Goal: Task Accomplishment & Management: Use online tool/utility

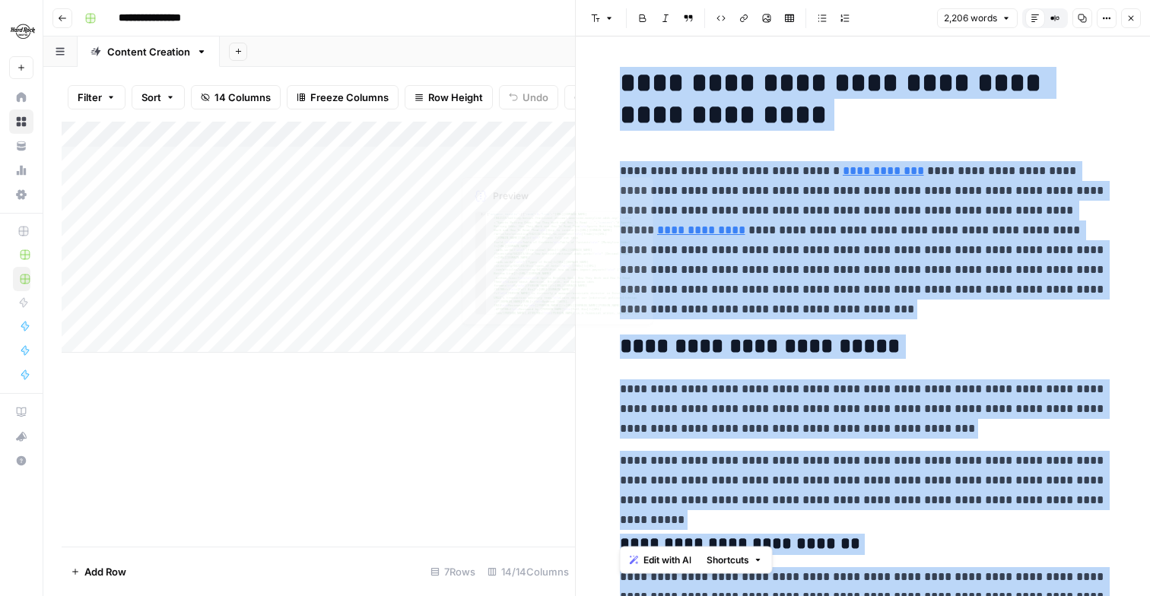
scroll to position [5524, 0]
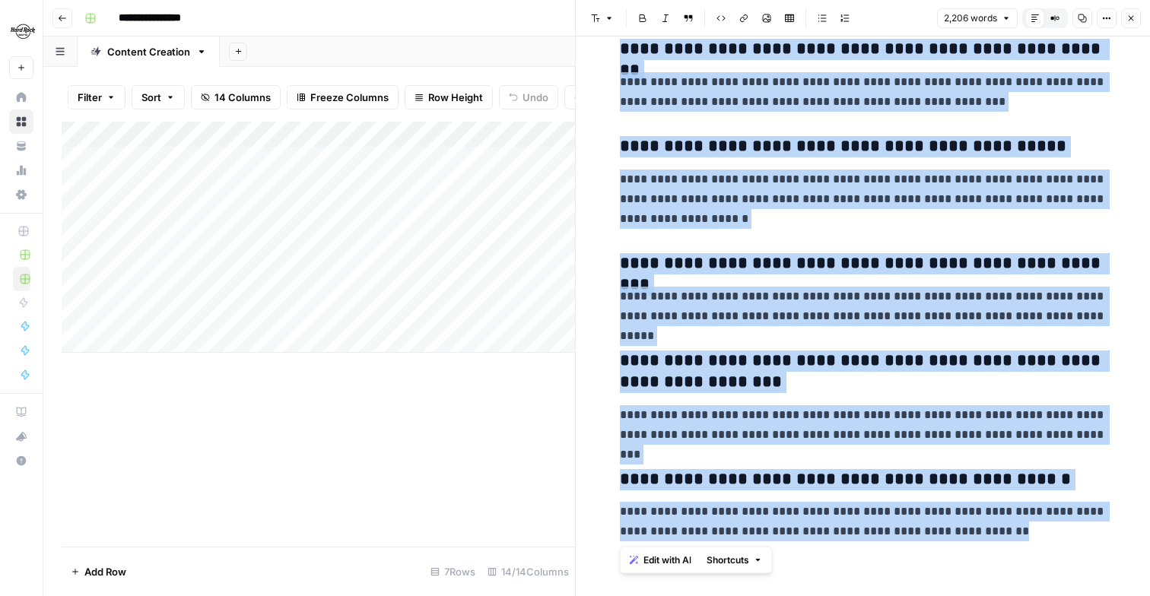
click at [1129, 21] on icon "button" at bounding box center [1130, 18] width 9 height 9
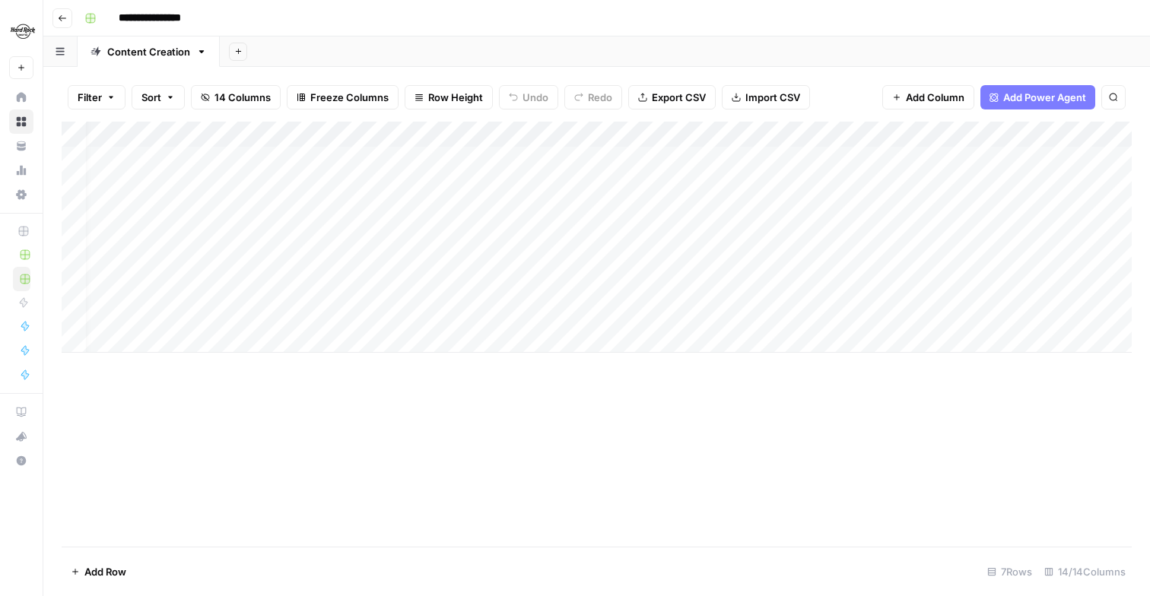
scroll to position [0, 18]
click at [768, 234] on div "Add Column" at bounding box center [597, 237] width 1070 height 231
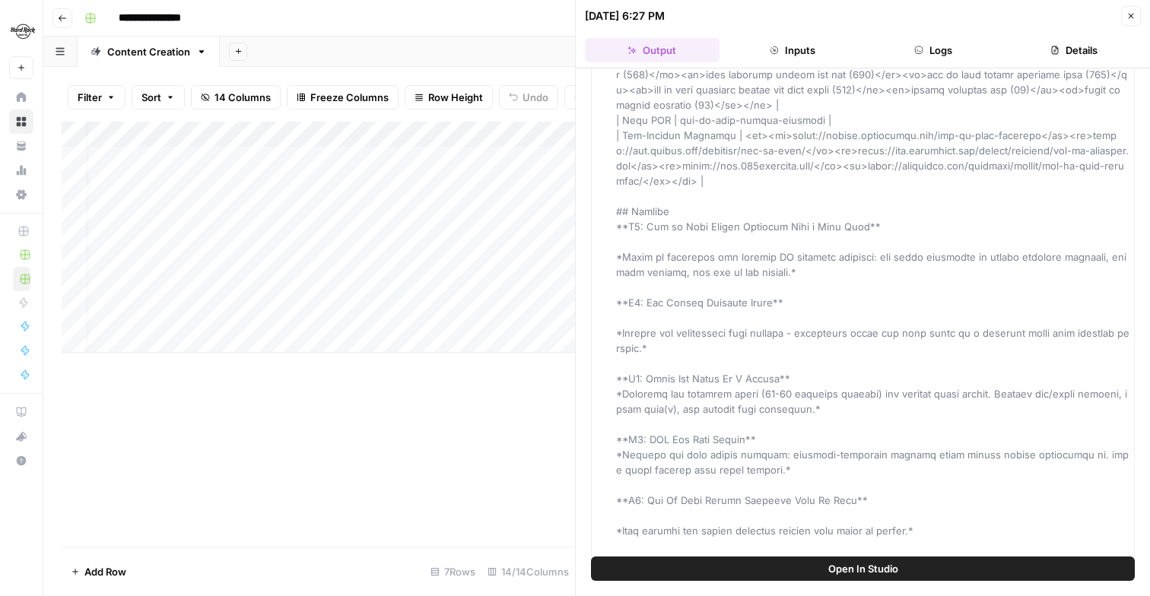
scroll to position [192, 0]
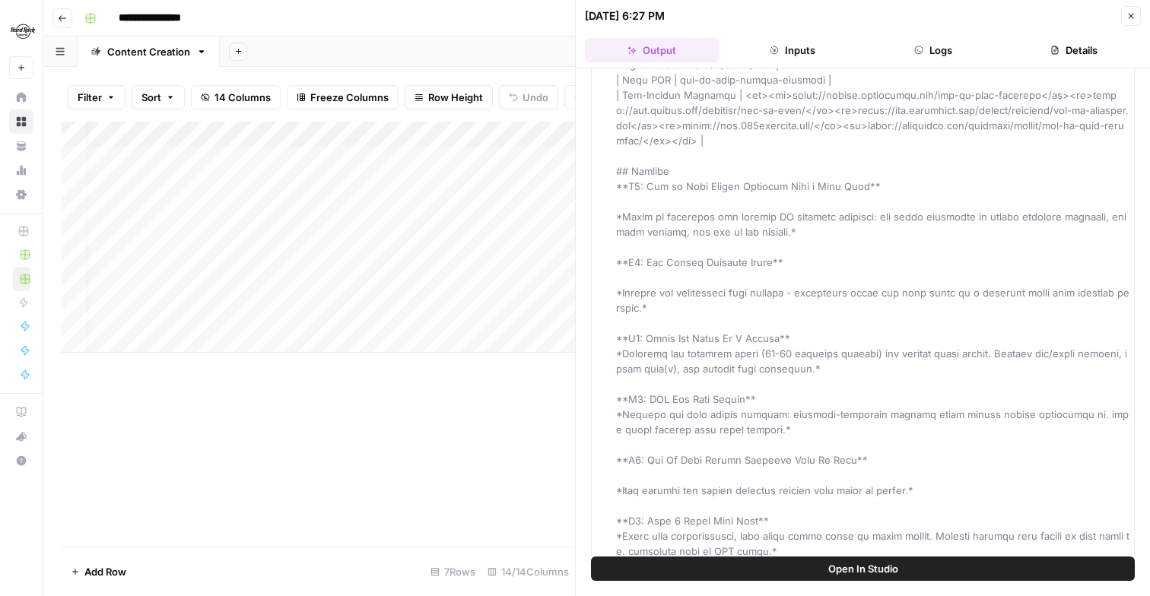
click at [451, 443] on div "Add Column" at bounding box center [318, 334] width 513 height 425
click at [1139, 20] on button "Close" at bounding box center [1131, 16] width 20 height 20
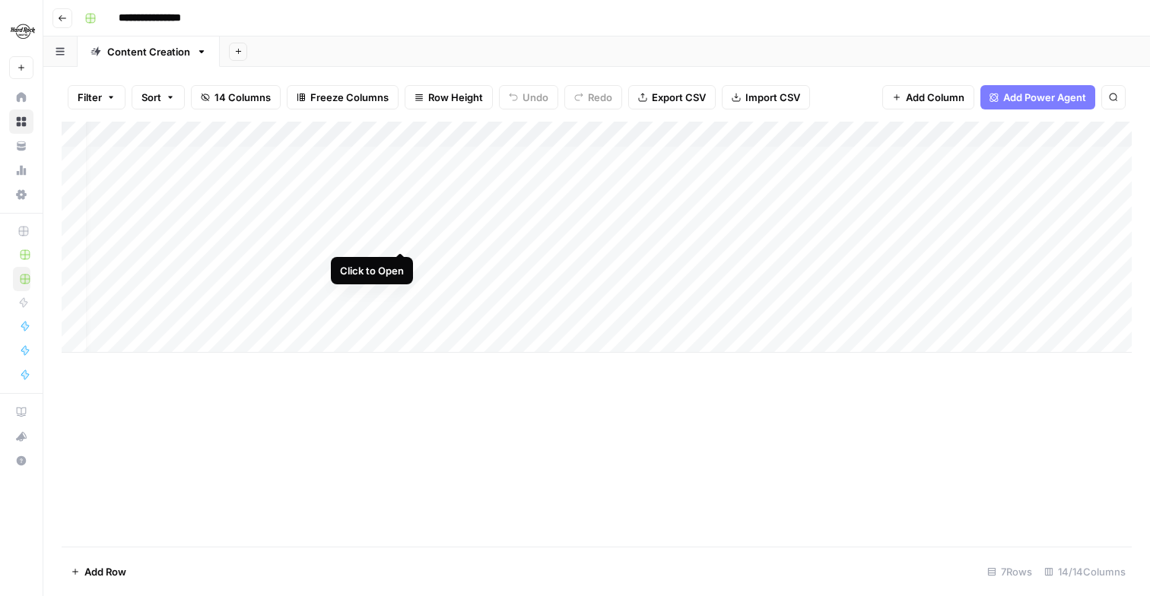
click at [403, 235] on div "Add Column" at bounding box center [597, 237] width 1070 height 231
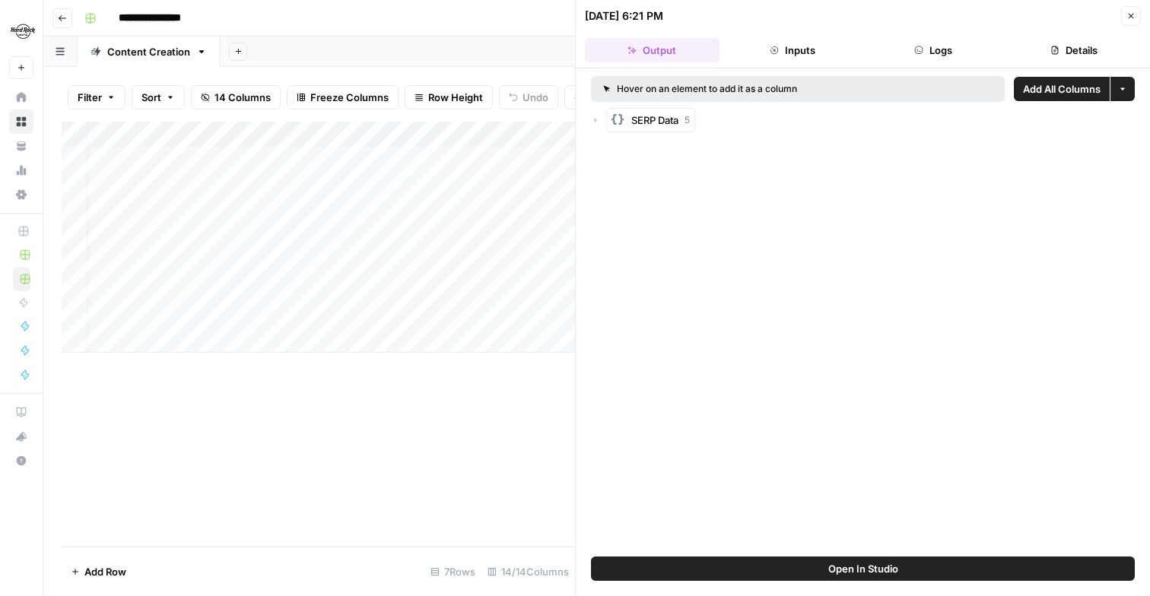
click at [682, 120] on div "SERP Data 5" at bounding box center [660, 120] width 59 height 15
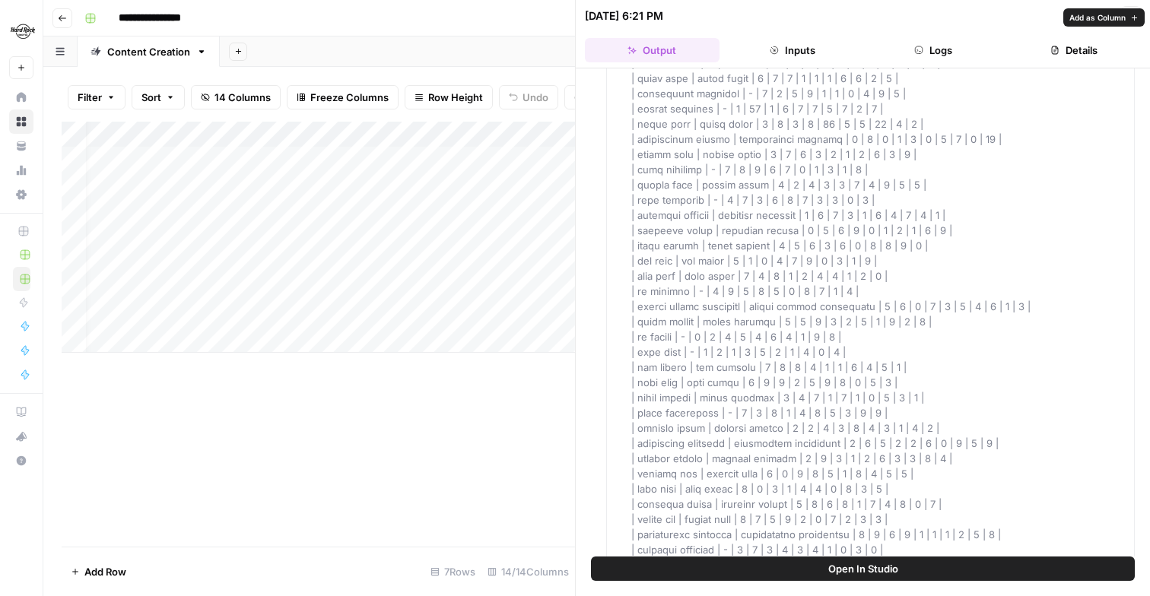
scroll to position [877, 0]
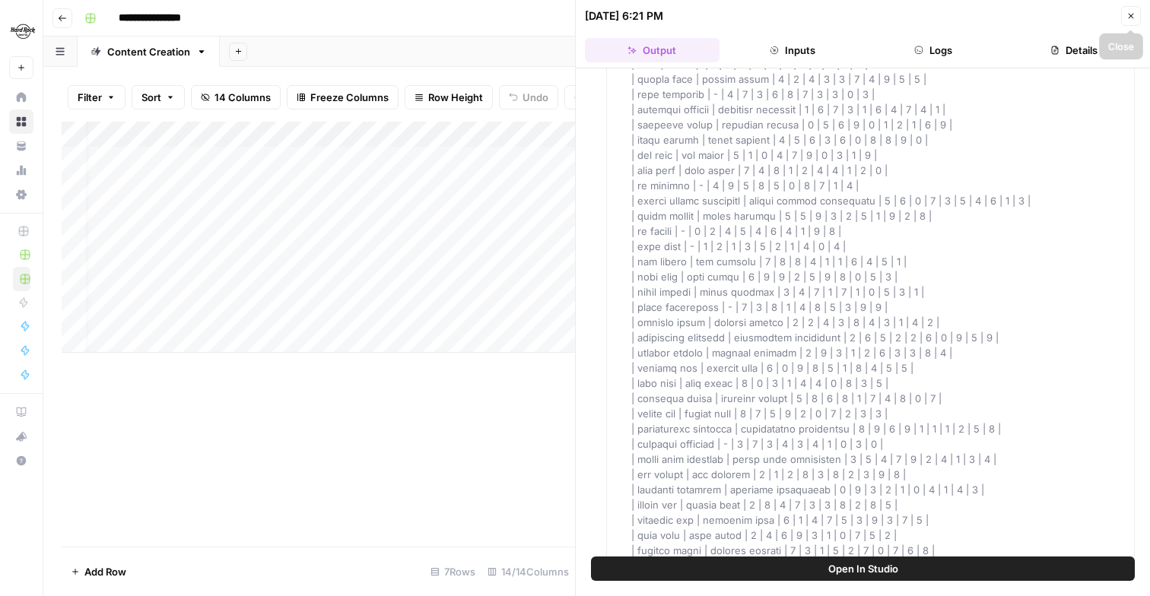
click at [1125, 12] on button "Close" at bounding box center [1131, 16] width 20 height 20
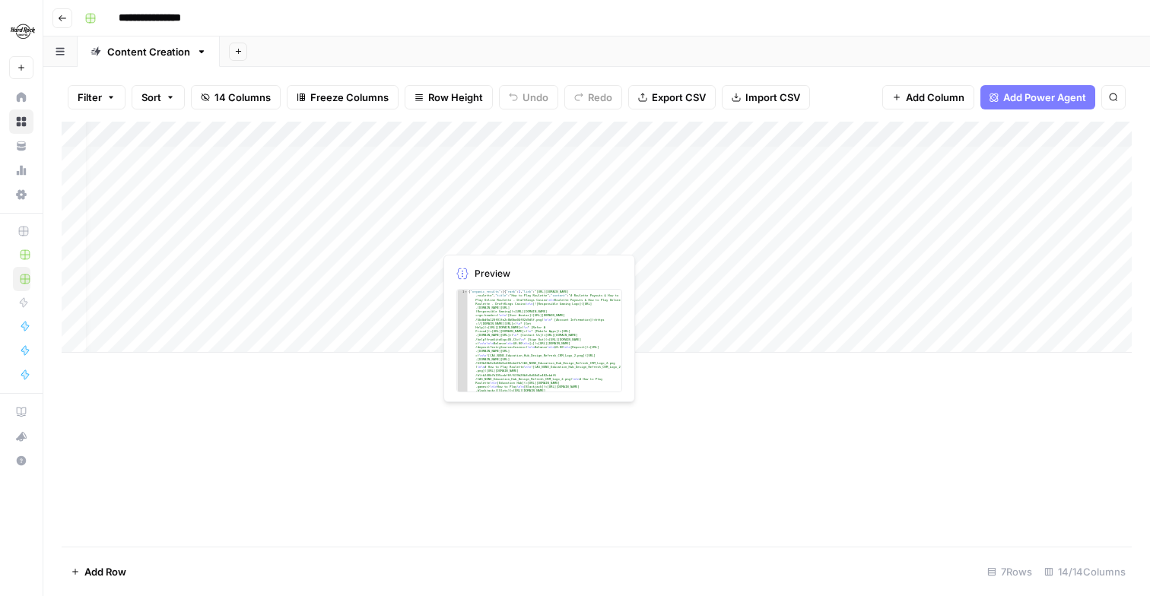
click at [498, 241] on div "Add Column" at bounding box center [597, 237] width 1070 height 231
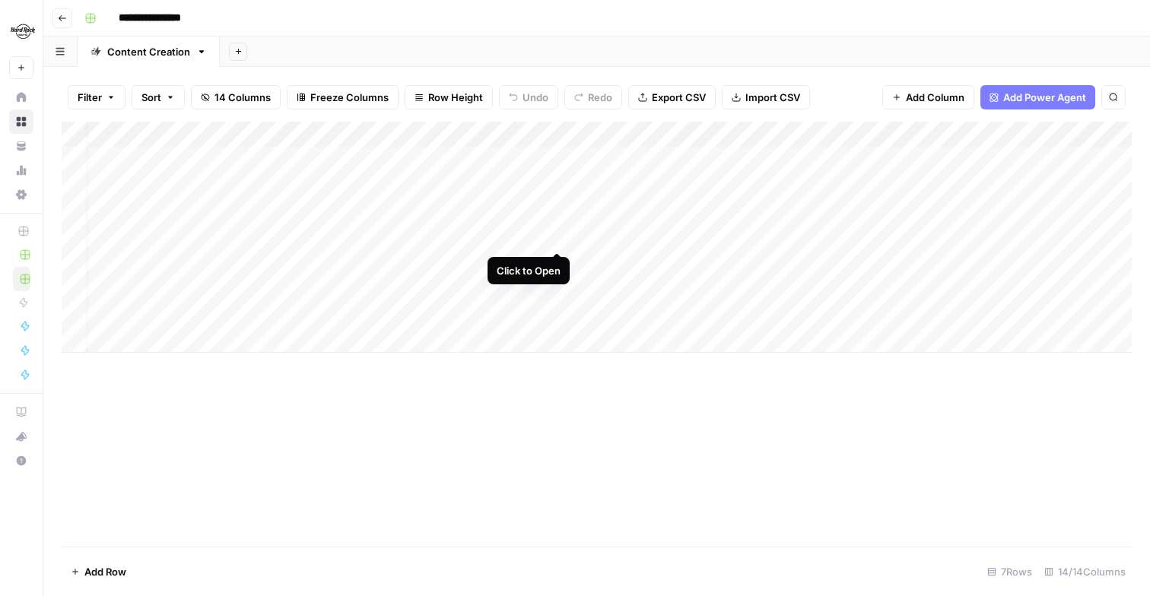
click at [551, 234] on div "Add Column" at bounding box center [597, 237] width 1070 height 231
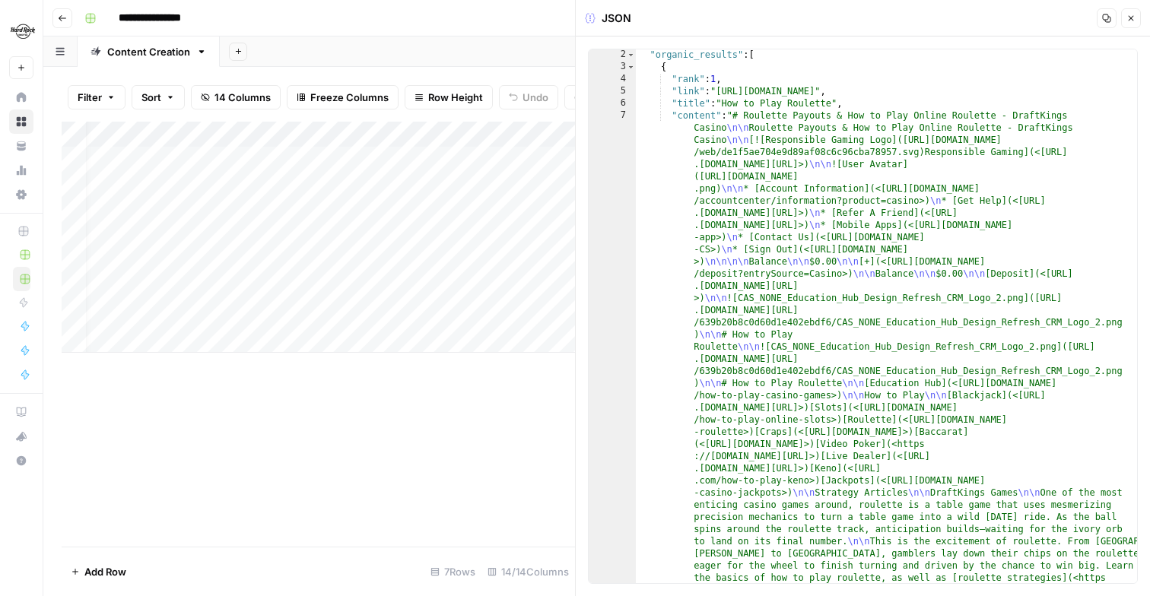
scroll to position [2, 0]
click at [1133, 21] on icon "button" at bounding box center [1130, 18] width 5 height 5
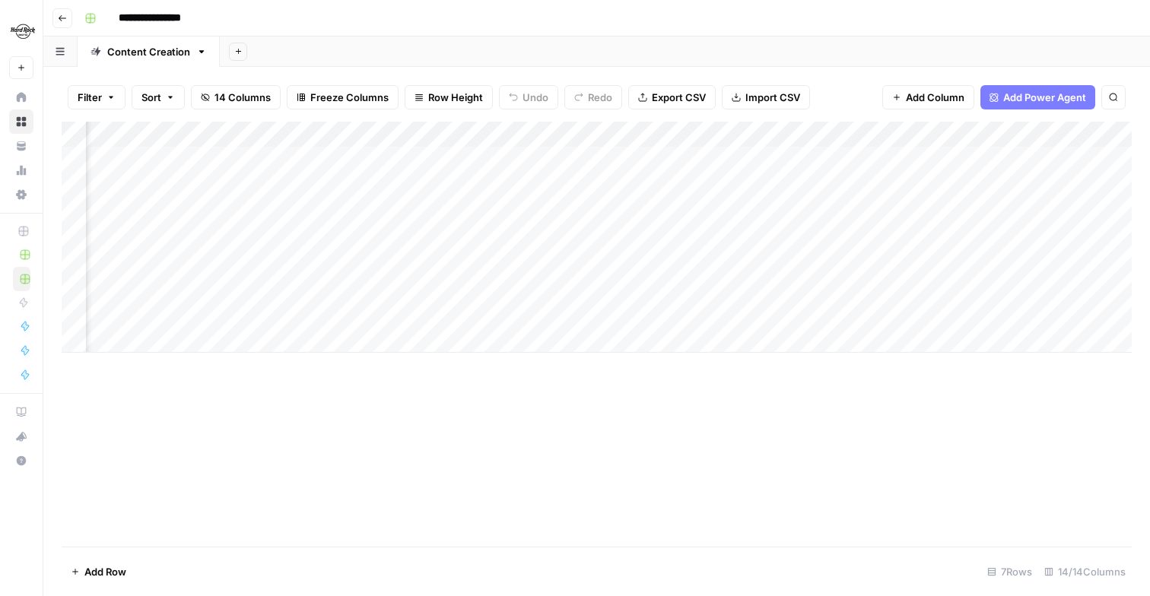
scroll to position [0, 88]
click at [835, 236] on div "Add Column" at bounding box center [597, 237] width 1070 height 231
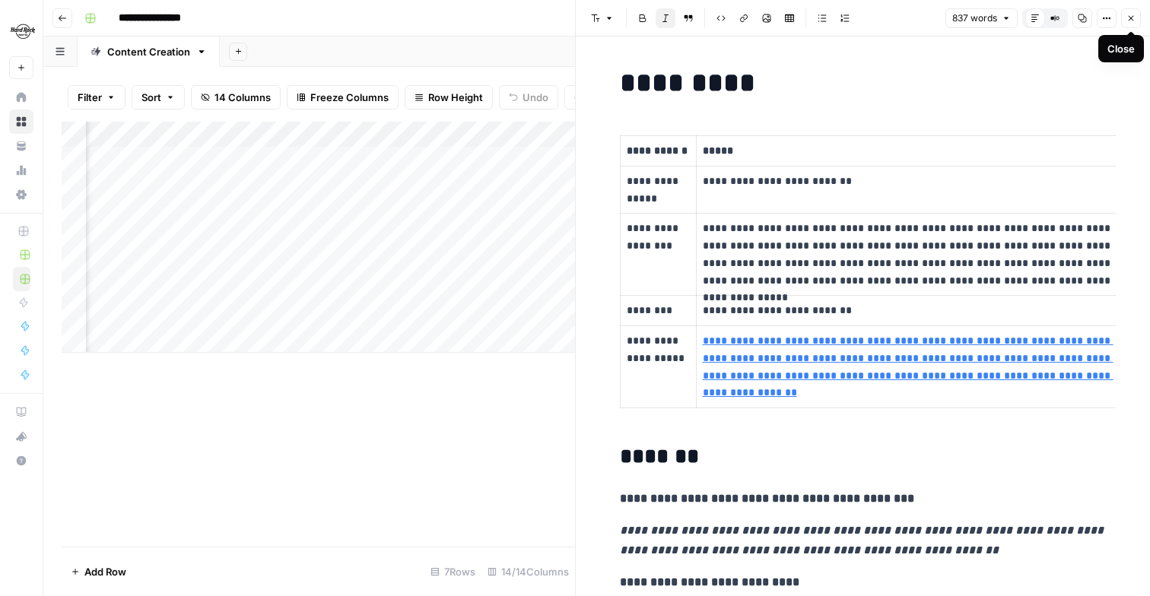
click at [1138, 24] on button "Close" at bounding box center [1131, 18] width 20 height 20
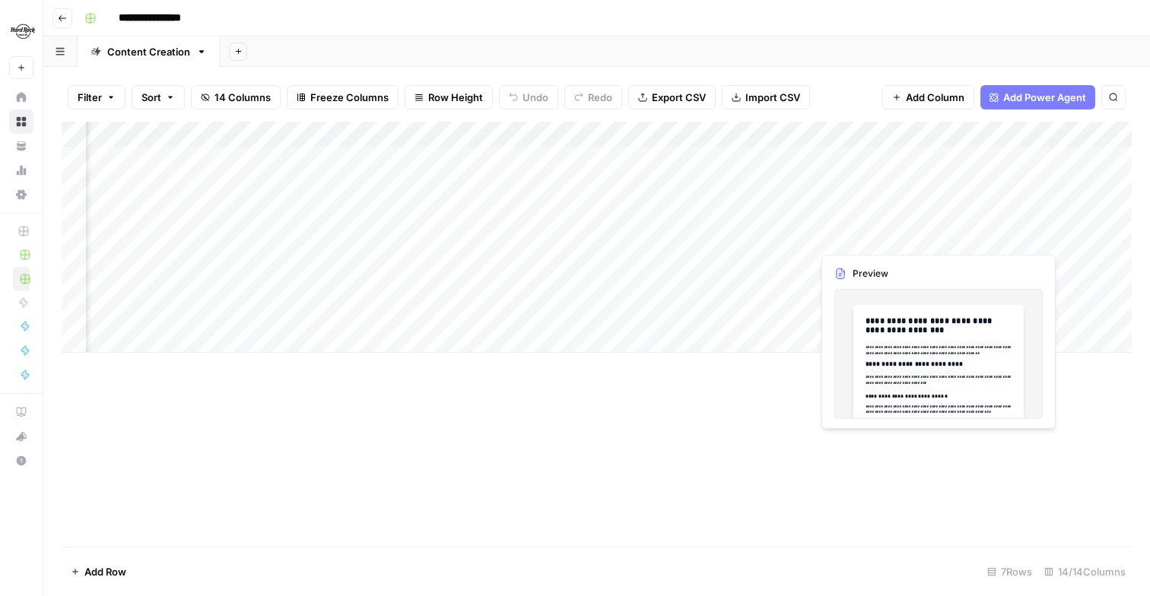
scroll to position [0, 755]
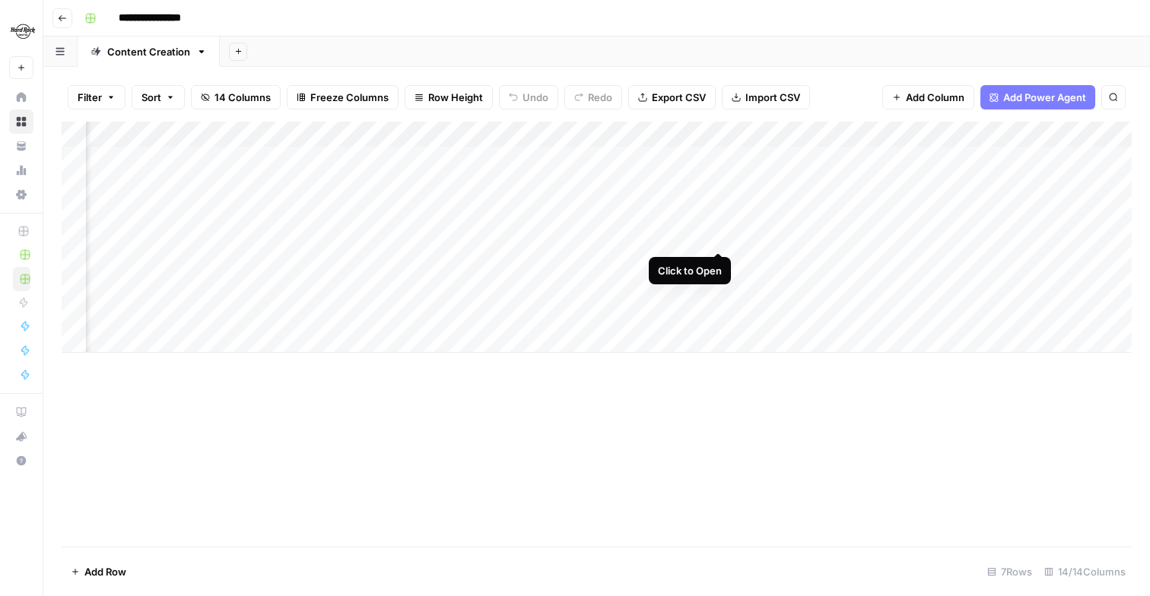
click at [719, 235] on div "Add Column" at bounding box center [597, 237] width 1070 height 231
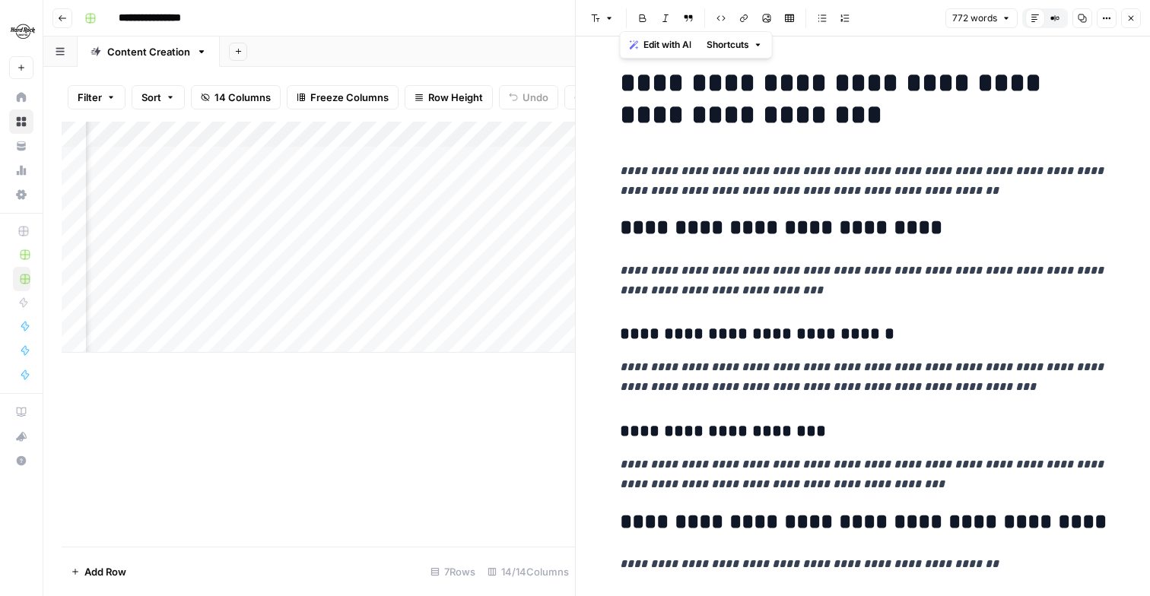
drag, startPoint x: 670, startPoint y: 529, endPoint x: 623, endPoint y: 89, distance: 442.8
copy div "**********"
click at [458, 452] on div "Add Column" at bounding box center [318, 334] width 513 height 425
click at [541, 366] on div "Add Column" at bounding box center [318, 334] width 513 height 425
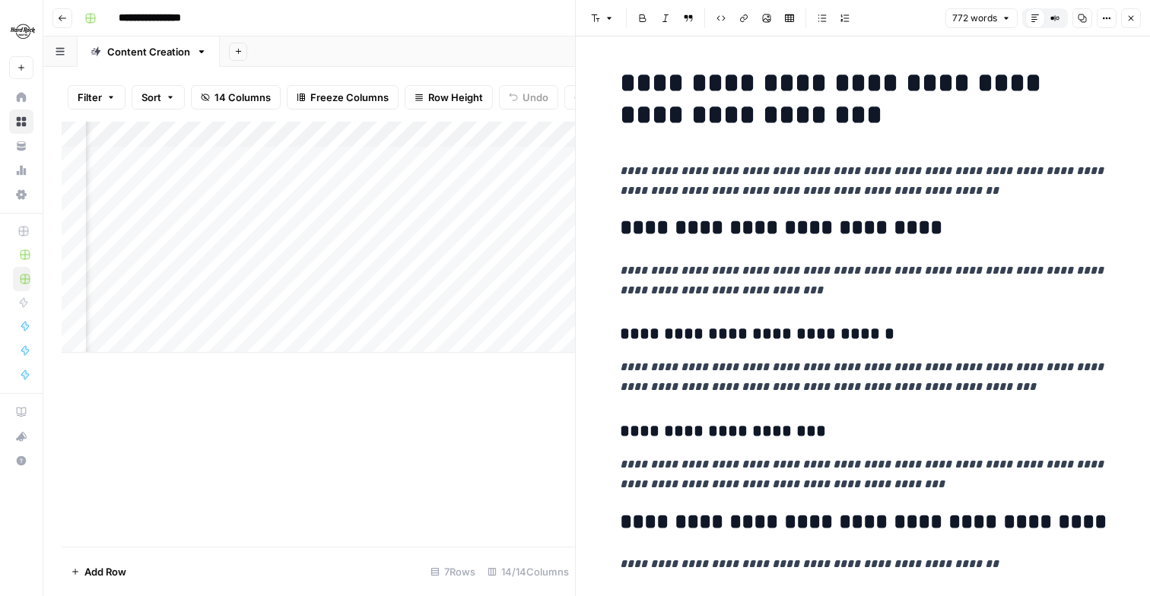
click at [1133, 23] on button "Close" at bounding box center [1131, 18] width 20 height 20
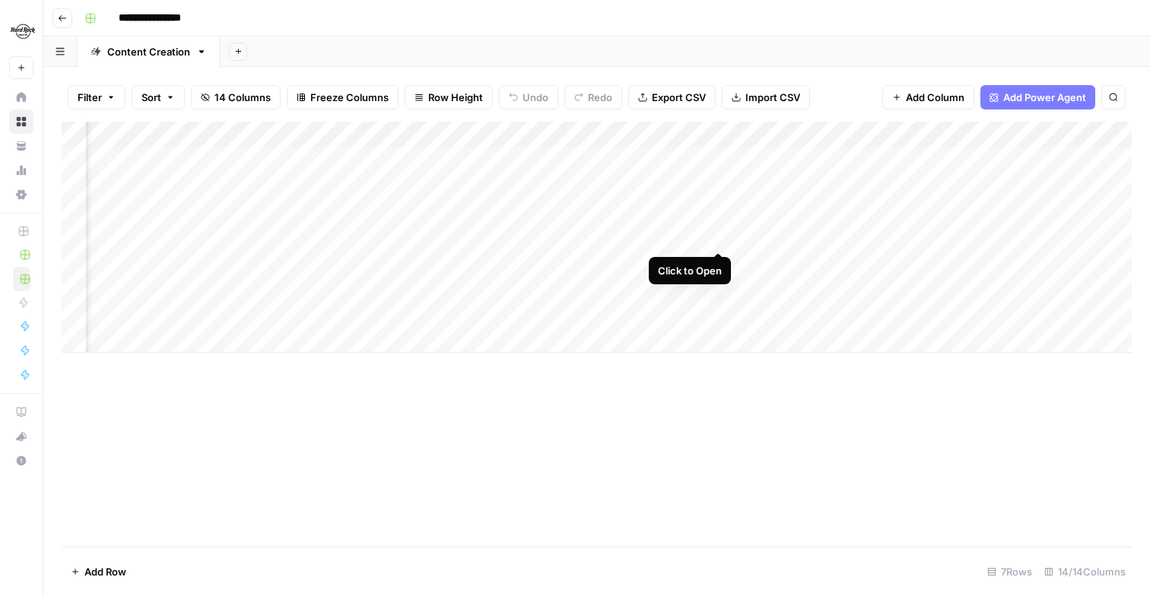
click at [716, 236] on div "Add Column" at bounding box center [597, 237] width 1070 height 231
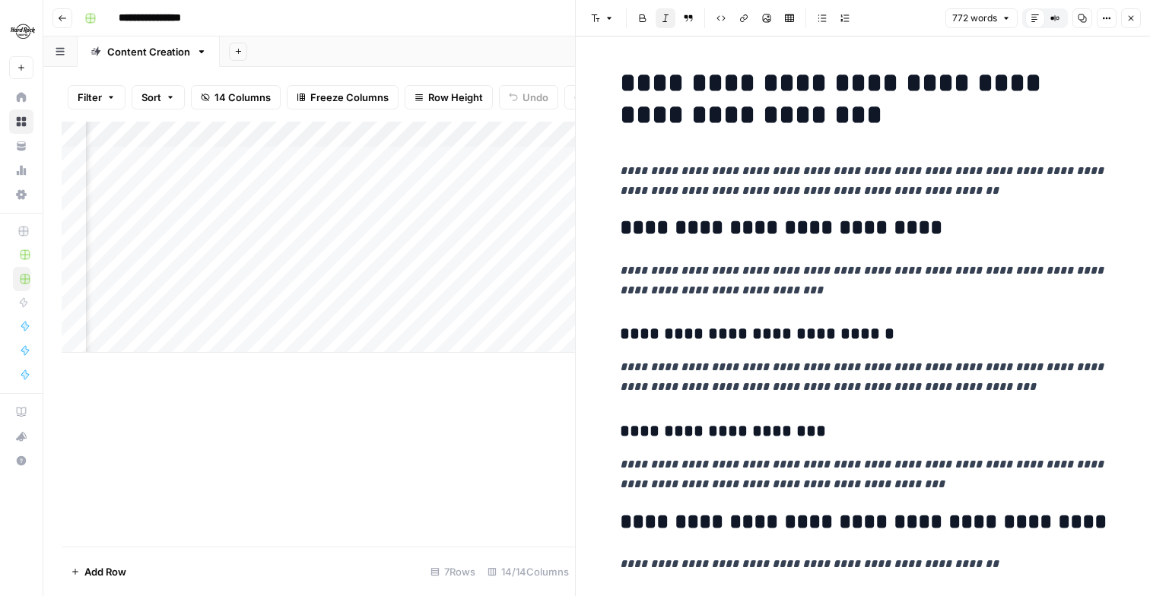
click at [557, 382] on div "Add Column" at bounding box center [318, 334] width 513 height 425
click at [1131, 21] on icon "button" at bounding box center [1130, 18] width 9 height 9
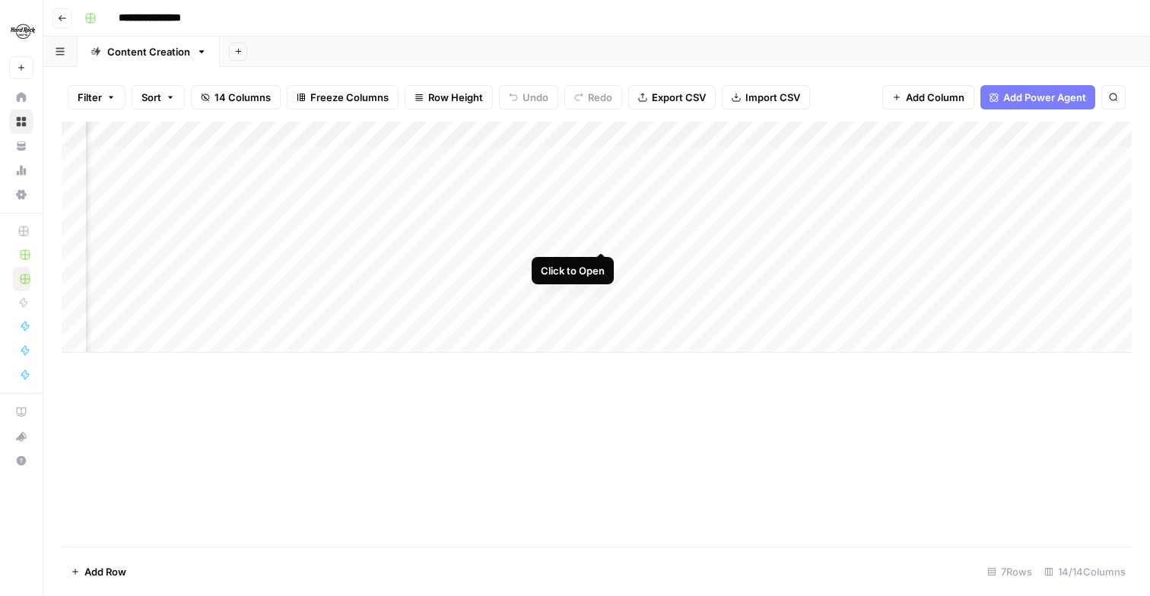
click at [595, 236] on div "Add Column" at bounding box center [597, 237] width 1070 height 231
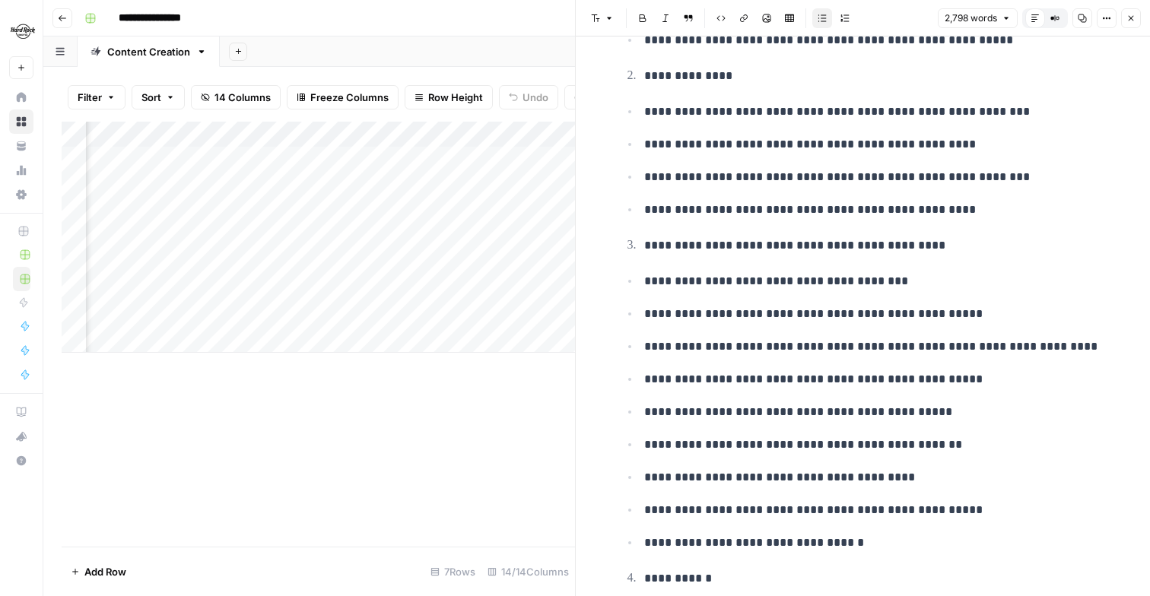
scroll to position [129, 0]
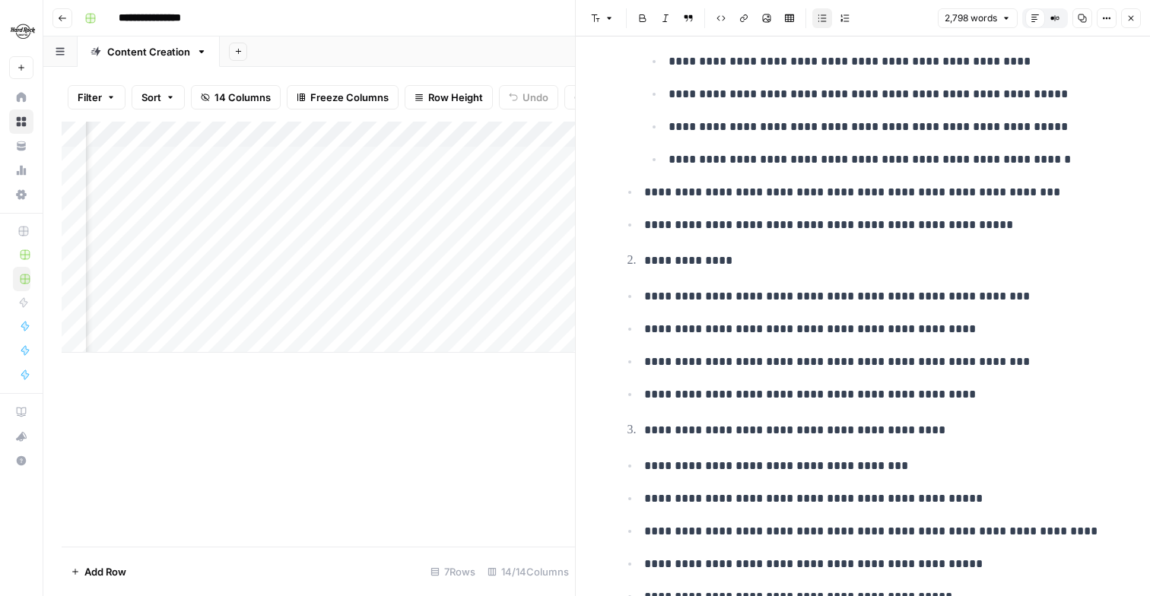
click at [1131, 13] on button "Close" at bounding box center [1131, 18] width 20 height 20
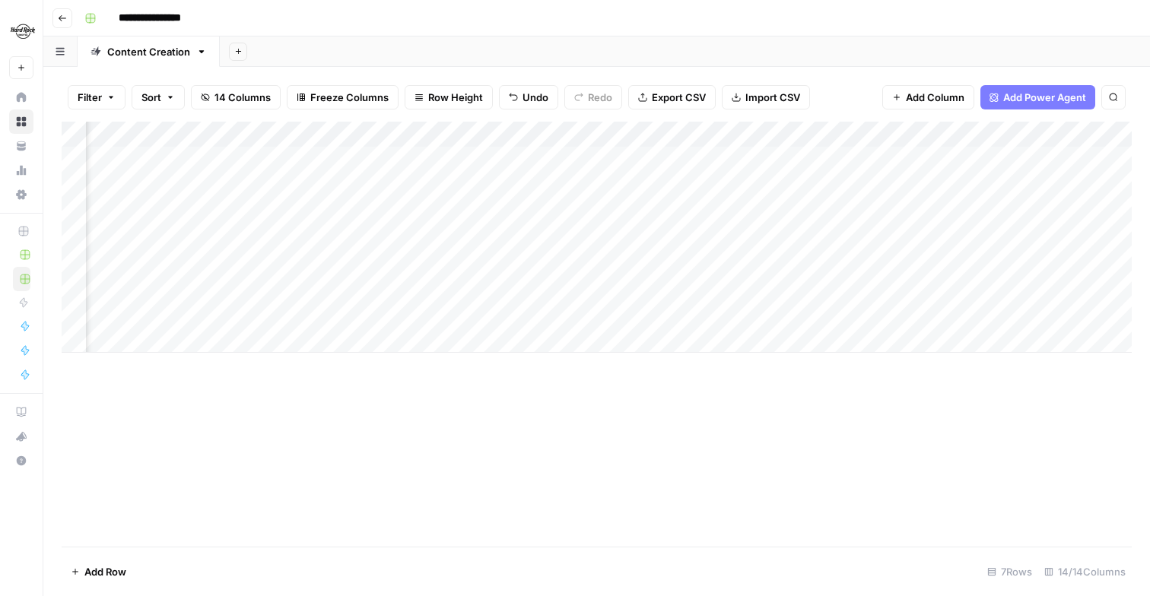
click at [719, 234] on div "Add Column" at bounding box center [597, 237] width 1070 height 231
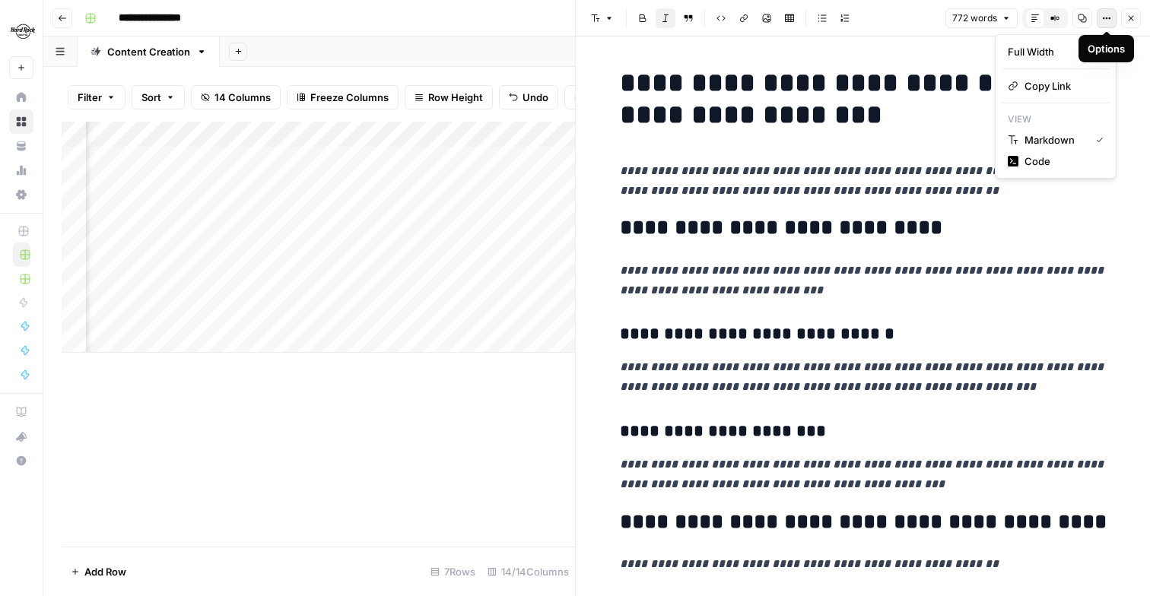
click at [1106, 19] on icon "button" at bounding box center [1106, 18] width 9 height 9
click at [1039, 90] on span "Copy Link" at bounding box center [1060, 85] width 73 height 15
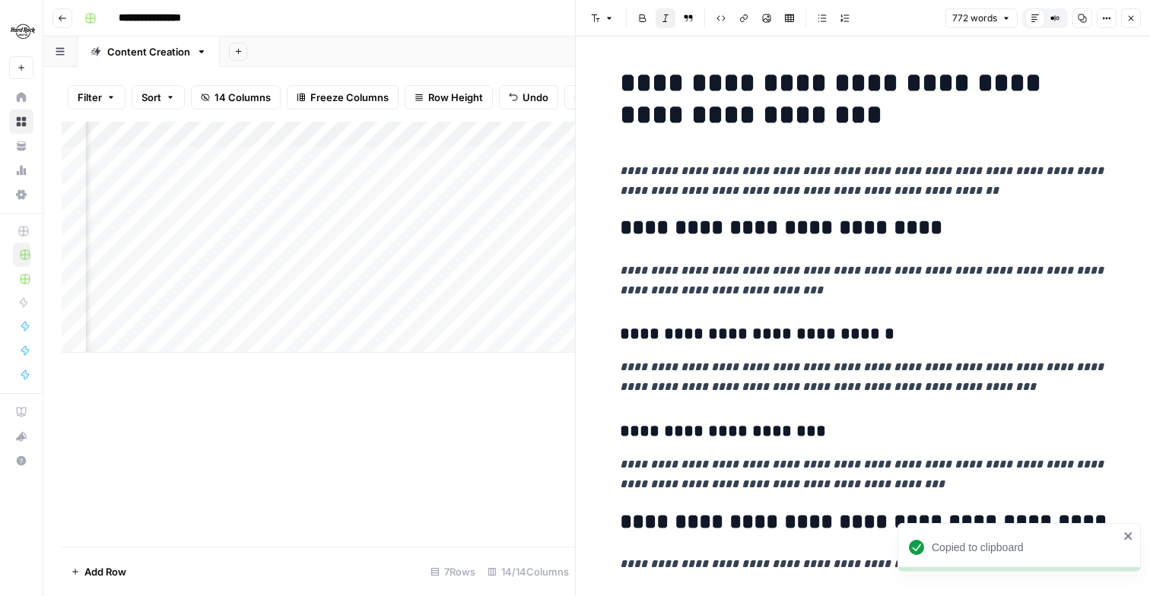
click at [392, 459] on div "Add Column" at bounding box center [318, 334] width 513 height 425
click at [1139, 15] on button "Close" at bounding box center [1131, 18] width 20 height 20
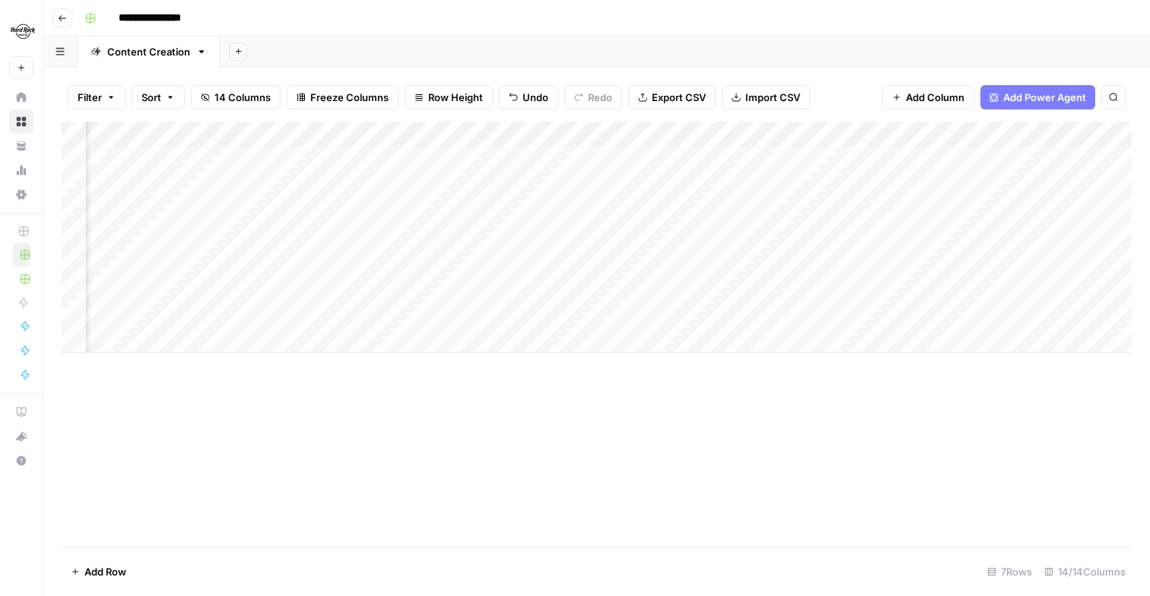
scroll to position [0, 78]
click at [709, 233] on div "Add Column" at bounding box center [597, 237] width 1070 height 231
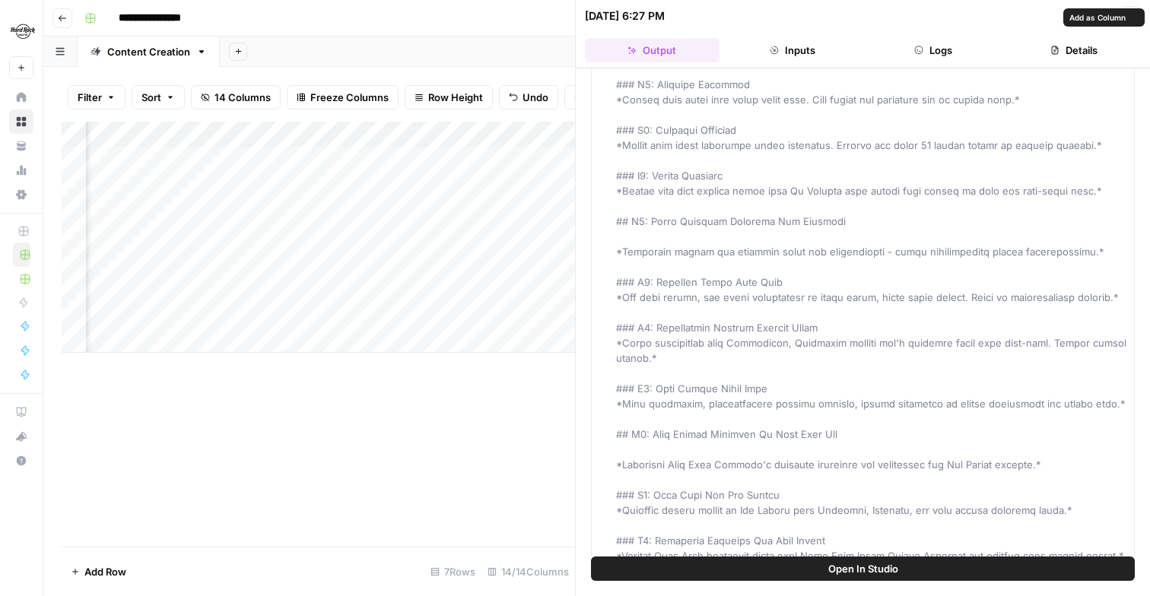
scroll to position [8765, 0]
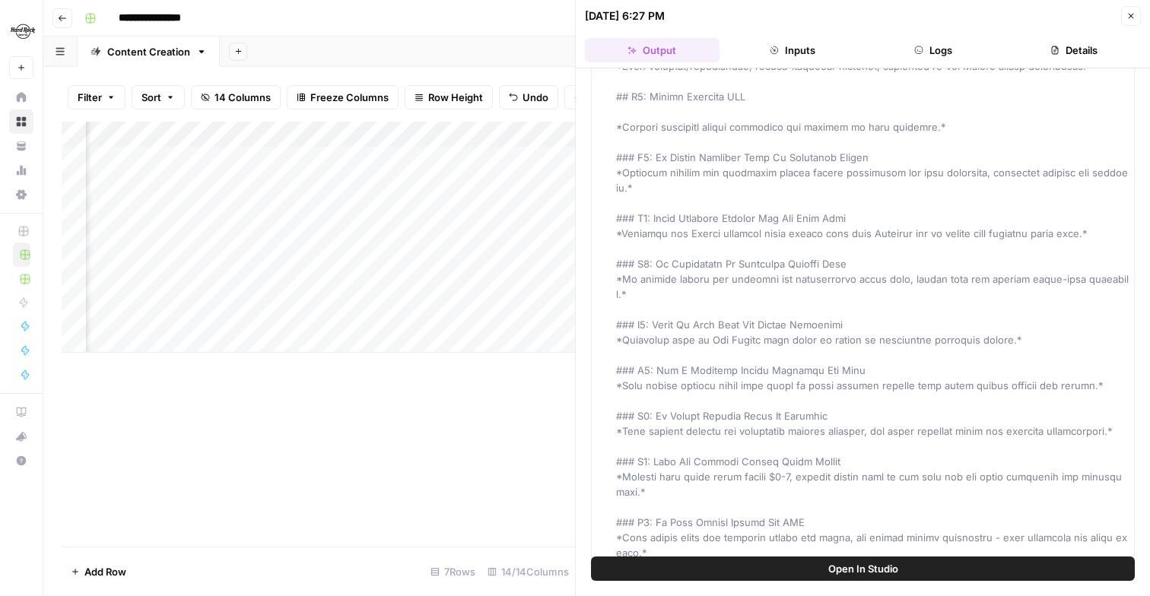
click at [1131, 19] on icon "button" at bounding box center [1130, 15] width 9 height 9
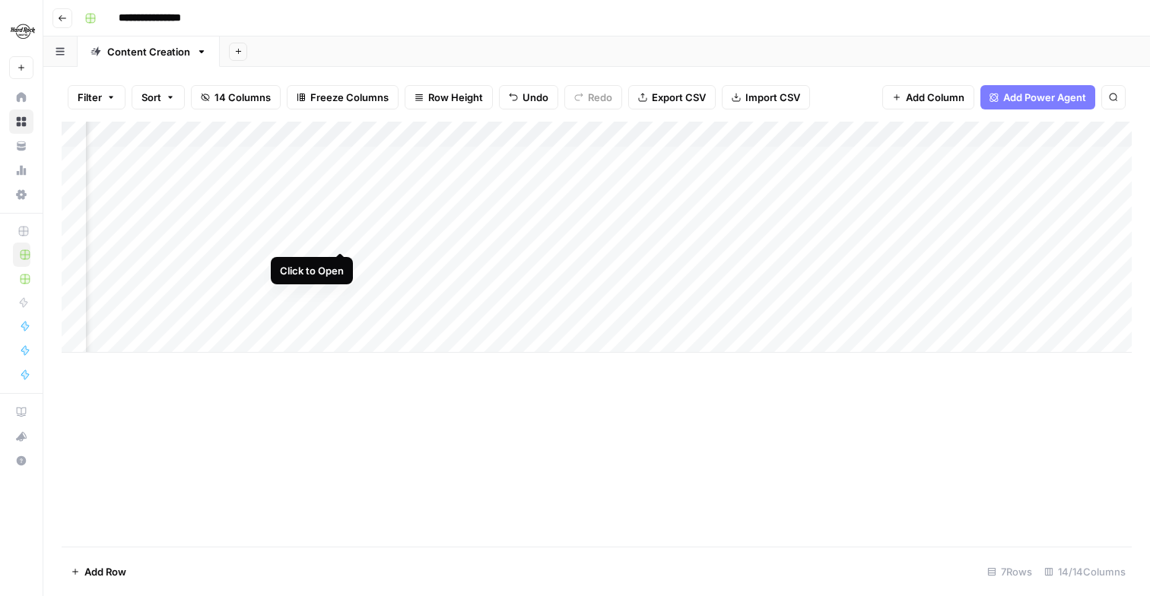
click at [344, 234] on div "Add Column" at bounding box center [597, 237] width 1070 height 231
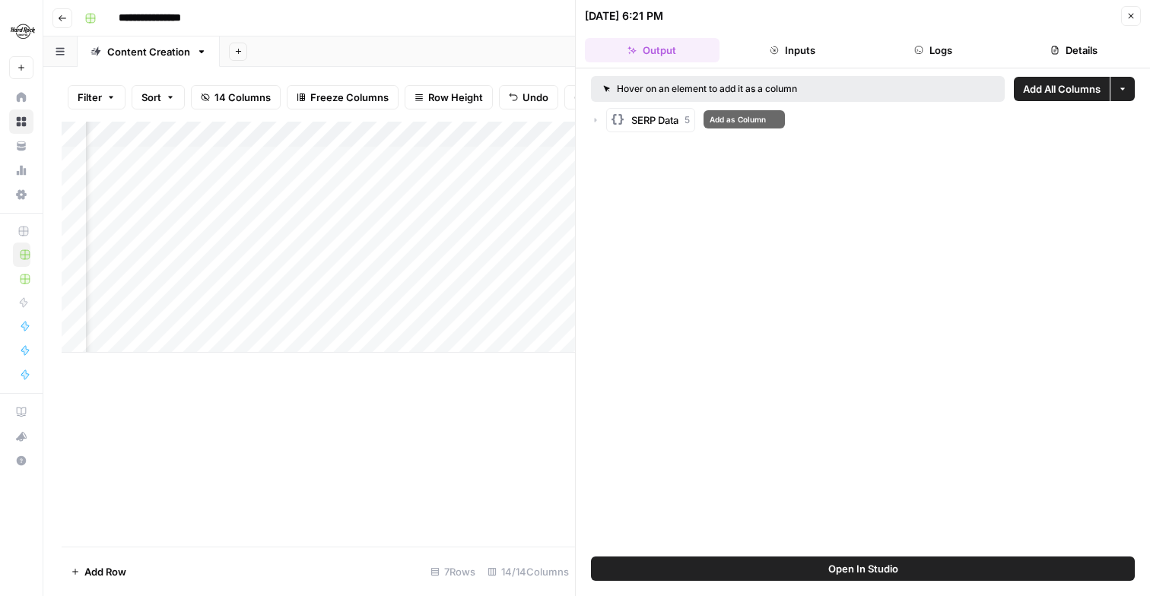
click at [684, 122] on div "SERP Data 5" at bounding box center [660, 120] width 59 height 15
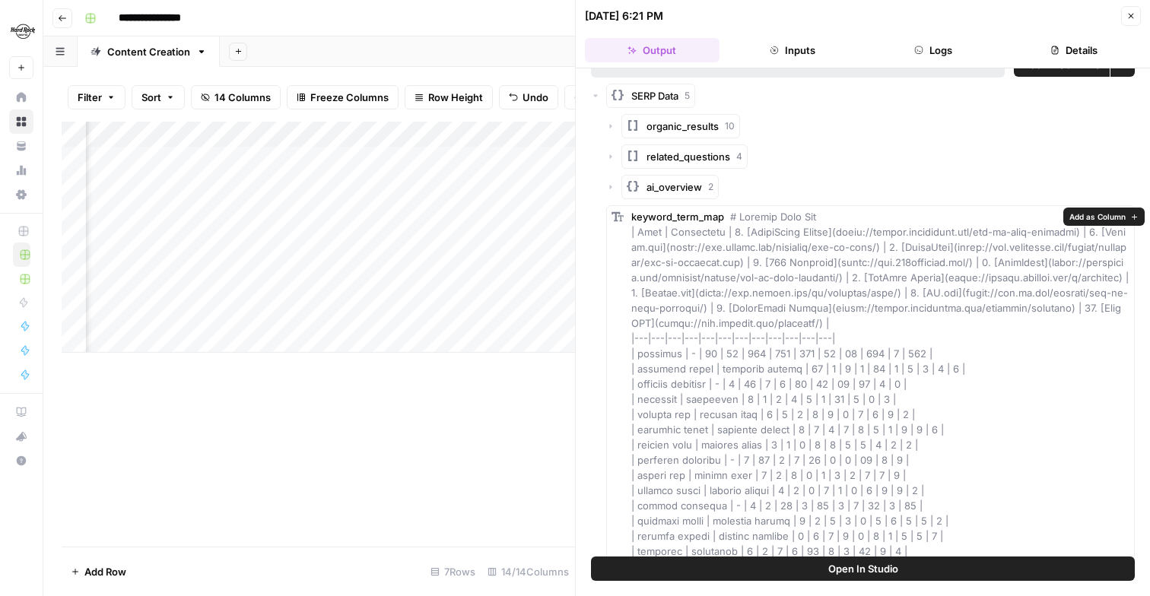
scroll to position [33, 0]
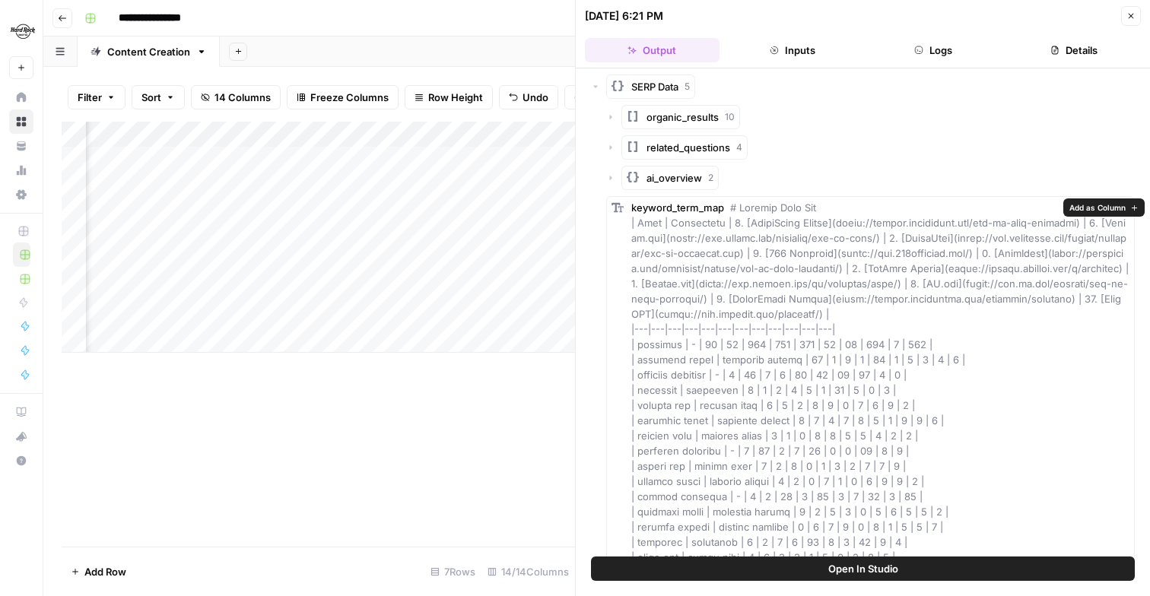
drag, startPoint x: 840, startPoint y: 313, endPoint x: 724, endPoint y: 224, distance: 146.0
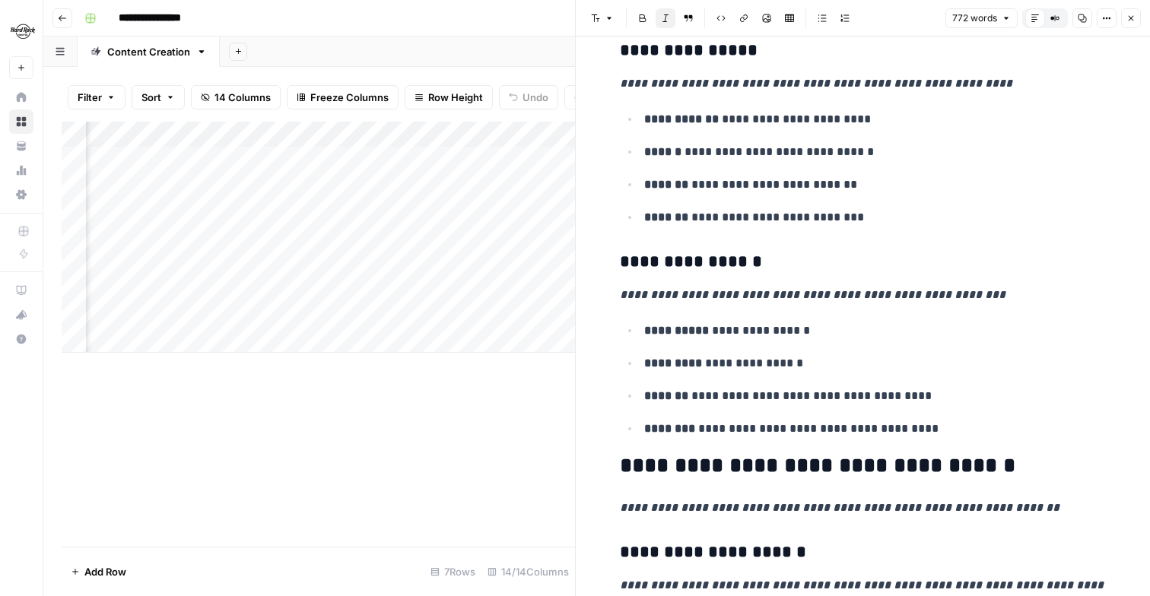
scroll to position [0, 198]
click at [1134, 21] on icon "button" at bounding box center [1130, 18] width 9 height 9
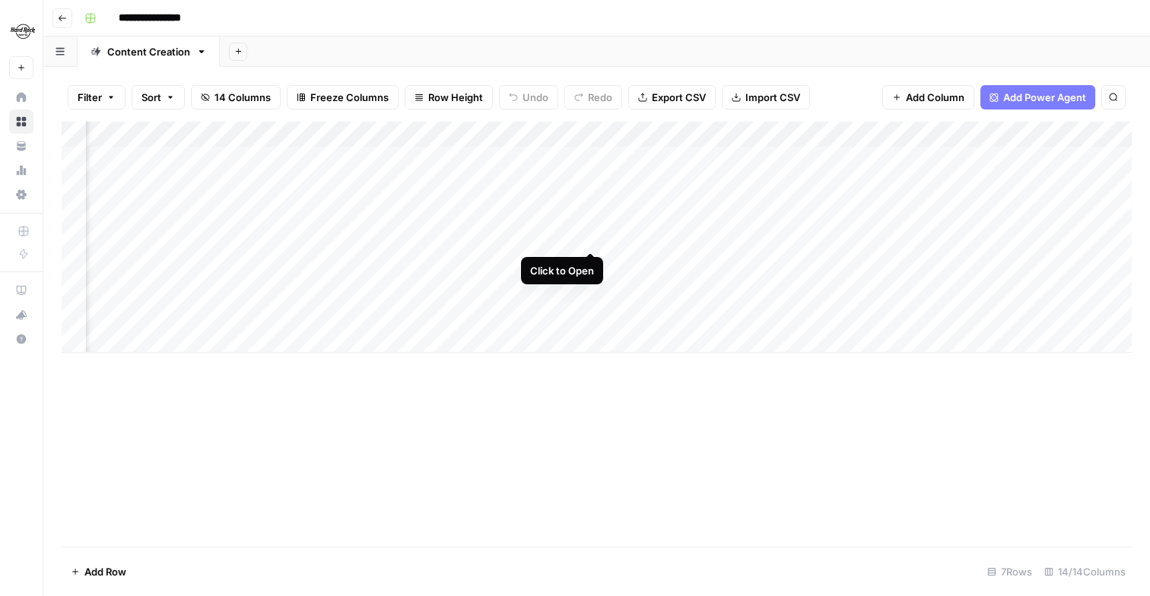
click at [585, 237] on div "Add Column" at bounding box center [597, 237] width 1070 height 231
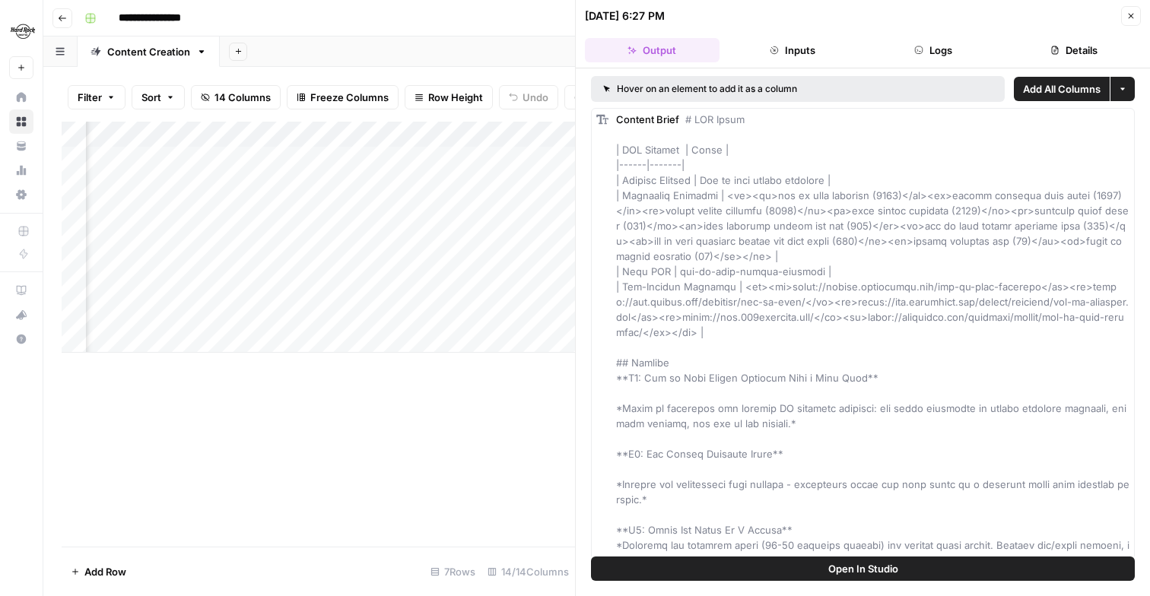
click at [1135, 18] on button "Close" at bounding box center [1131, 16] width 20 height 20
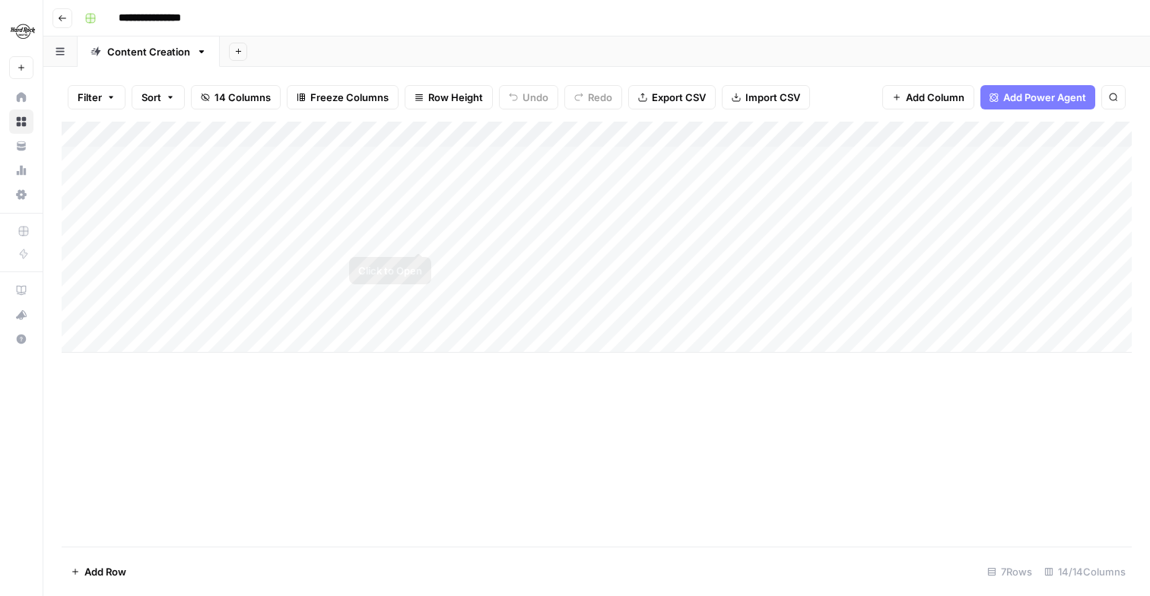
click at [414, 236] on div "Add Column" at bounding box center [597, 237] width 1070 height 231
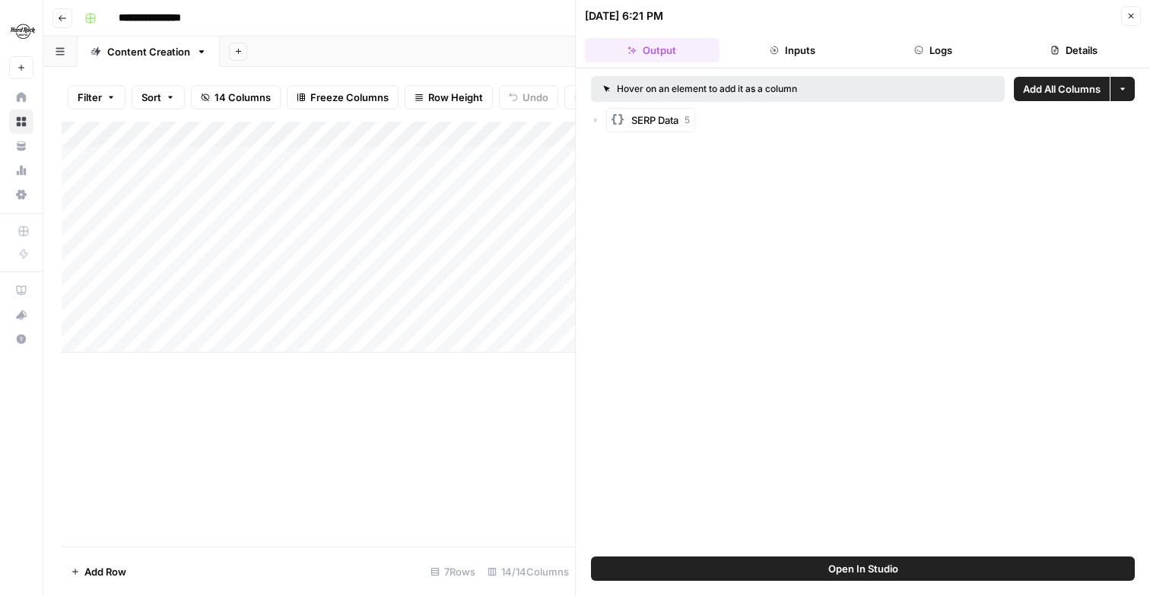
click at [677, 128] on button "SERP Data 5" at bounding box center [650, 120] width 89 height 24
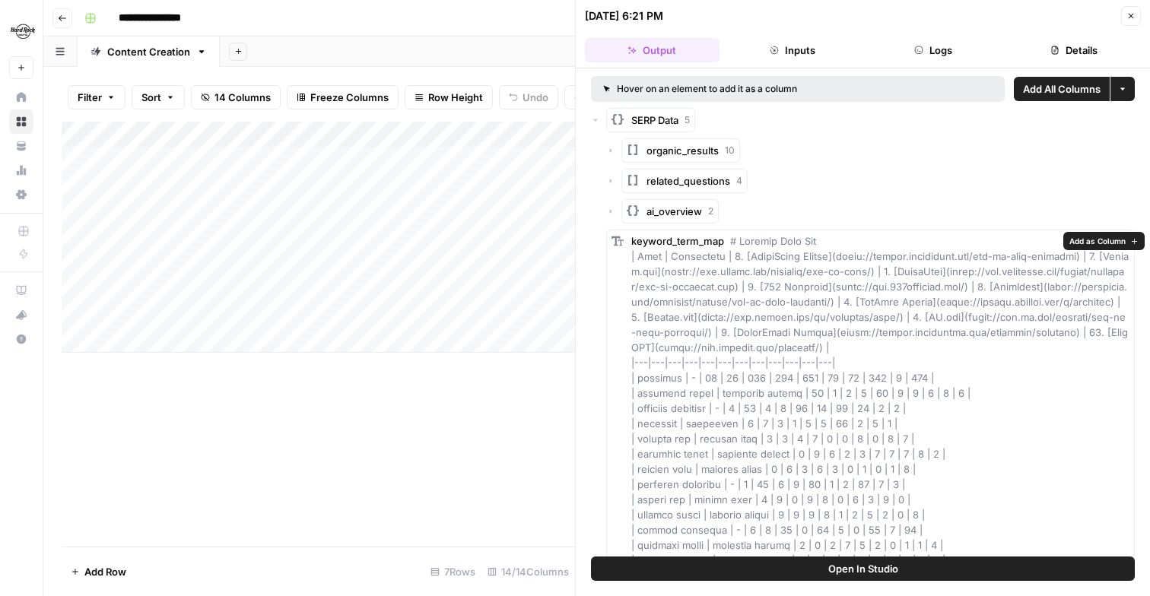
drag, startPoint x: 839, startPoint y: 348, endPoint x: 726, endPoint y: 256, distance: 144.9
copy span "1. [DraftKings Casino]([URL][DOMAIN_NAME]) | 2. [[DOMAIN_NAME]]([URL][DOMAIN_NA…"
click at [511, 401] on div "Add Column" at bounding box center [318, 334] width 513 height 425
click at [1138, 18] on button "Close" at bounding box center [1131, 16] width 20 height 20
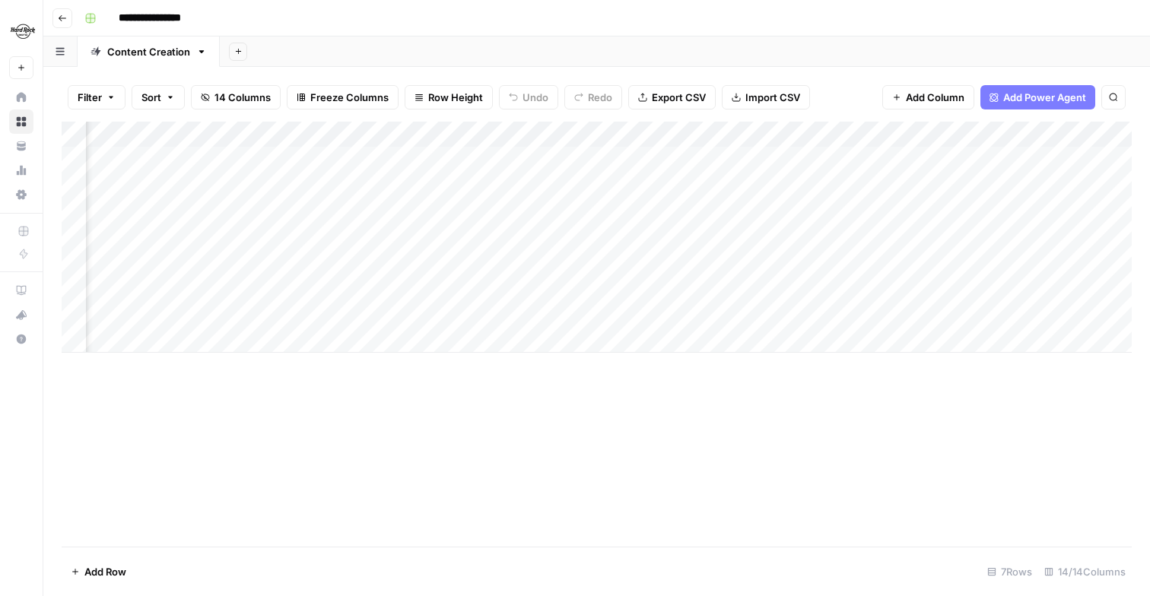
scroll to position [0, 761]
click at [711, 232] on div "Add Column" at bounding box center [597, 237] width 1070 height 231
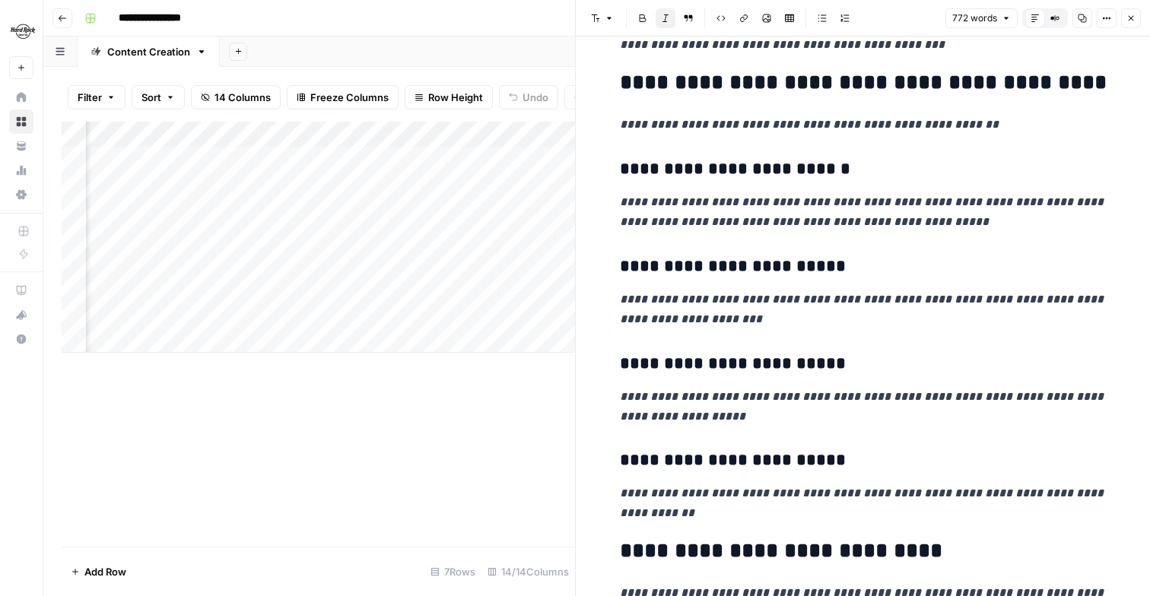
scroll to position [677, 0]
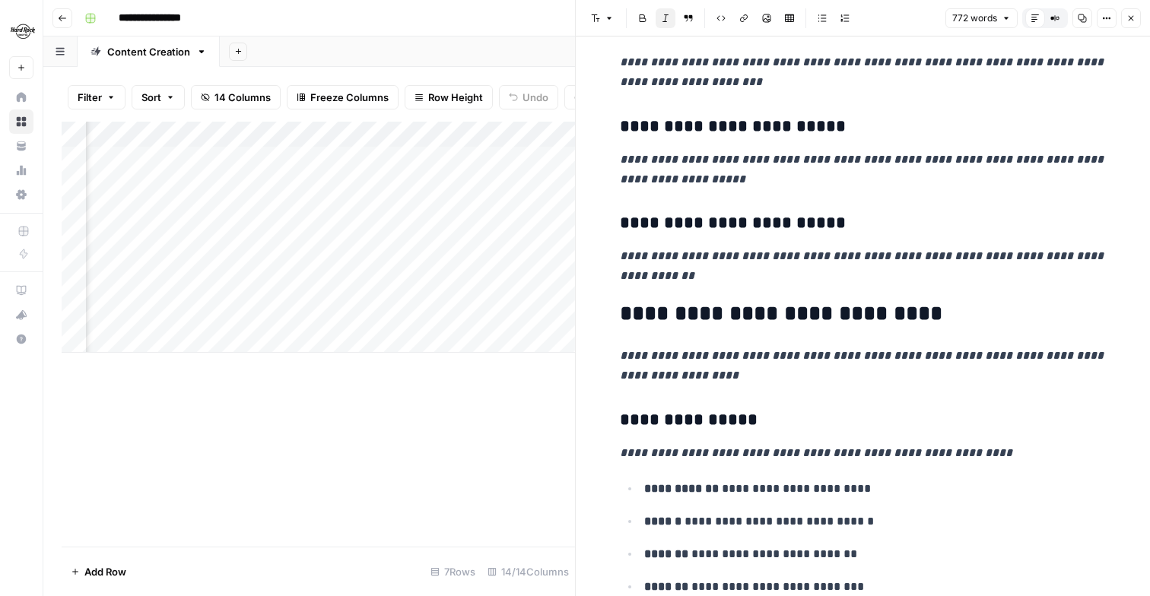
click at [1127, 8] on button "Close" at bounding box center [1131, 18] width 20 height 20
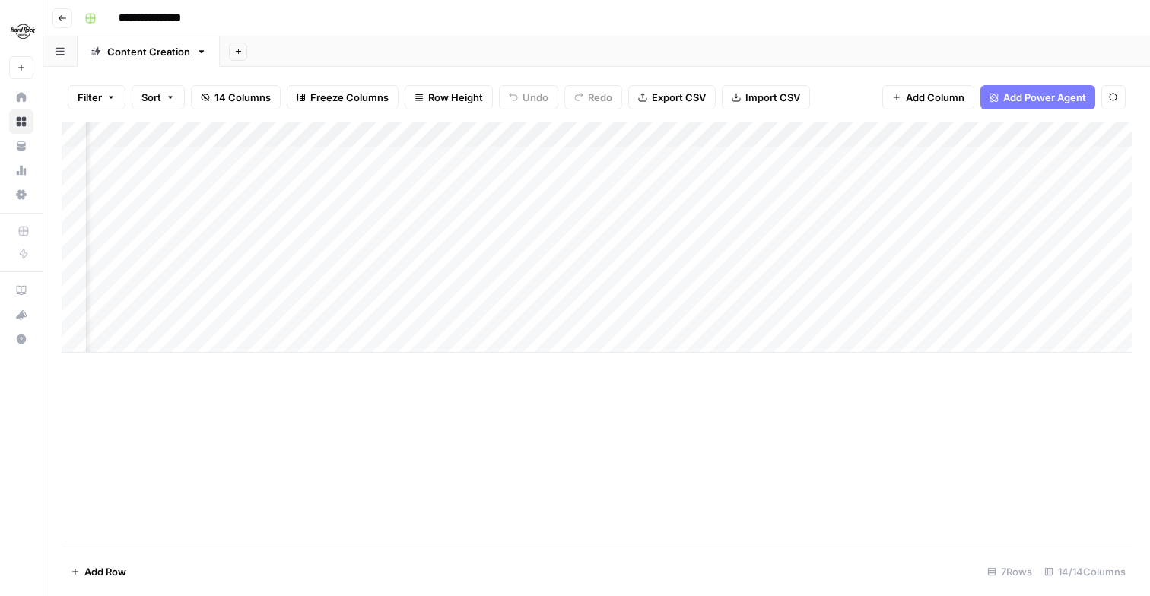
scroll to position [0, 418]
click at [503, 240] on div "Add Column" at bounding box center [597, 237] width 1070 height 231
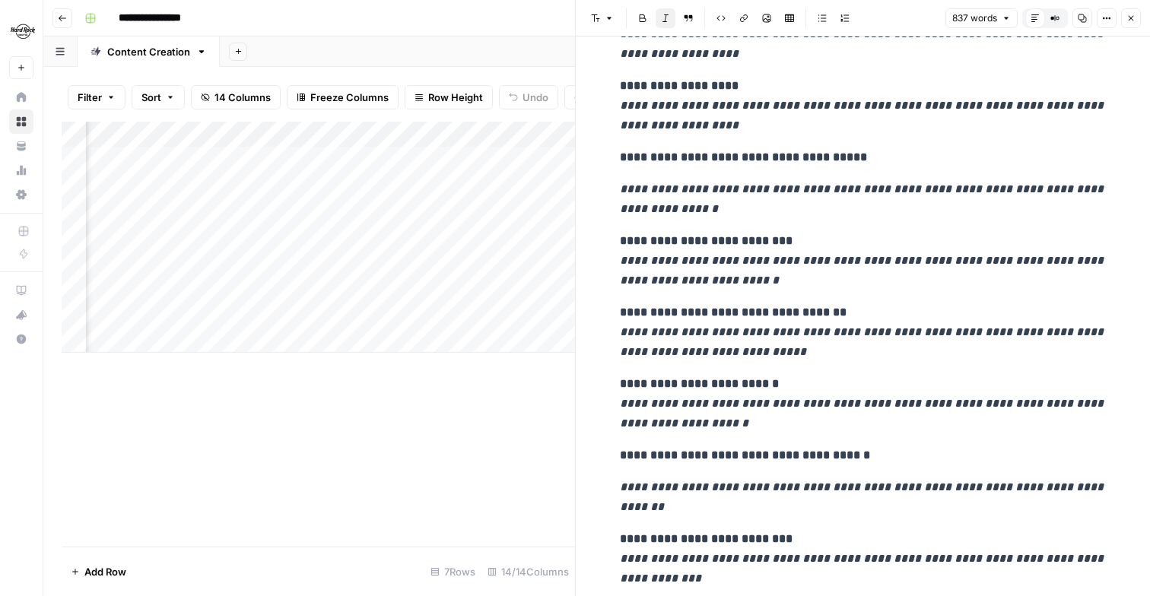
scroll to position [1262, 0]
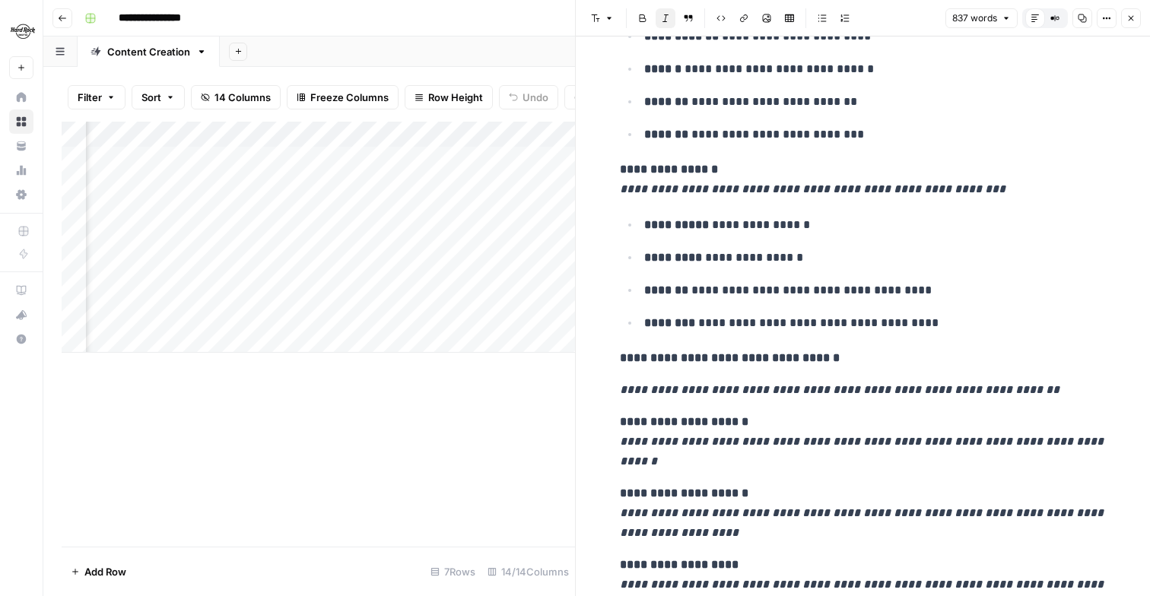
click at [1125, 16] on button "Close" at bounding box center [1131, 18] width 20 height 20
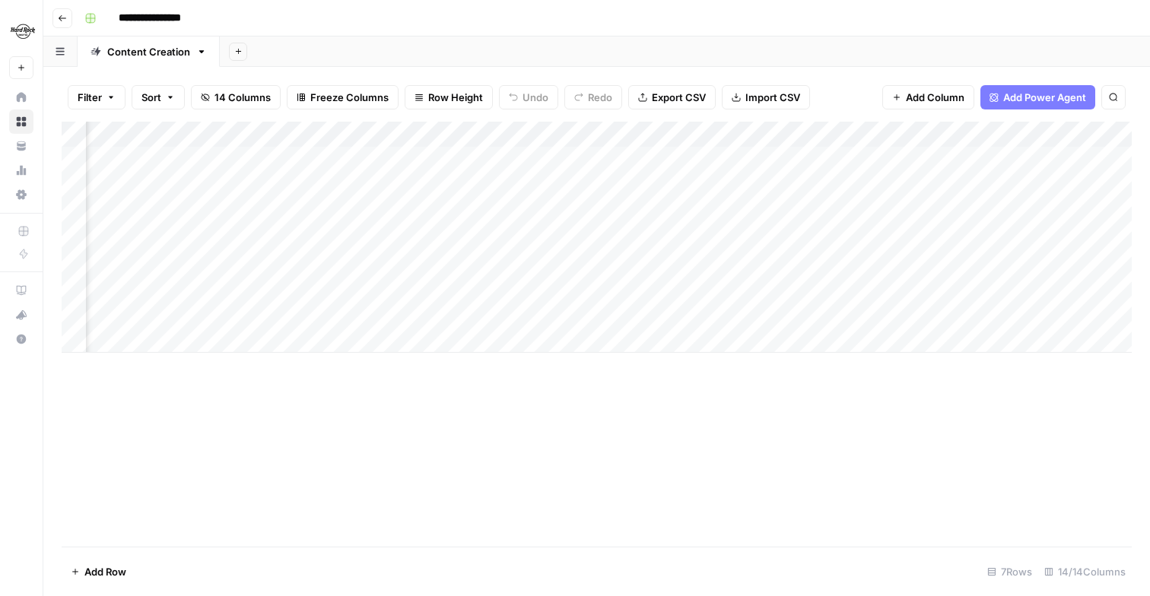
scroll to position [0, 208]
click at [579, 236] on div "Add Column" at bounding box center [597, 237] width 1070 height 231
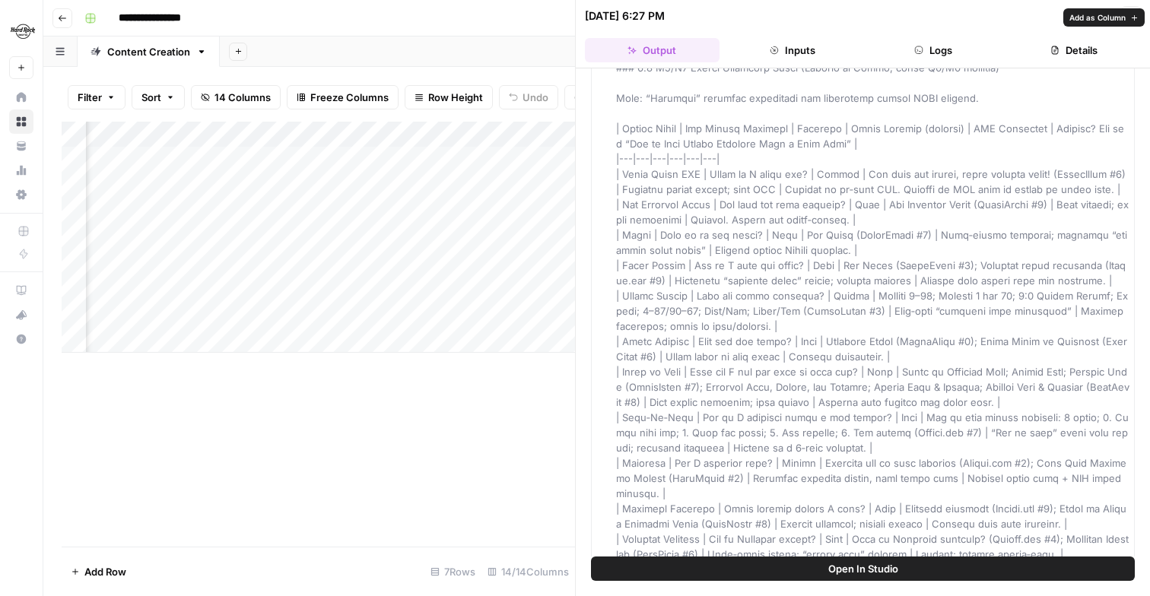
scroll to position [3315, 0]
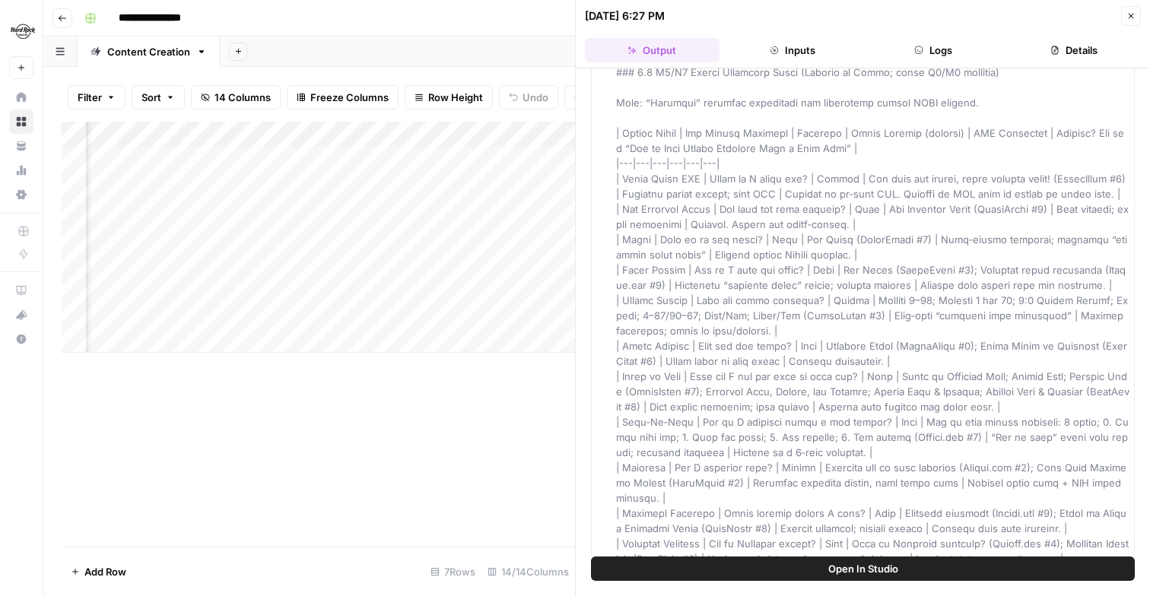
click at [1130, 9] on button "Close" at bounding box center [1131, 16] width 20 height 20
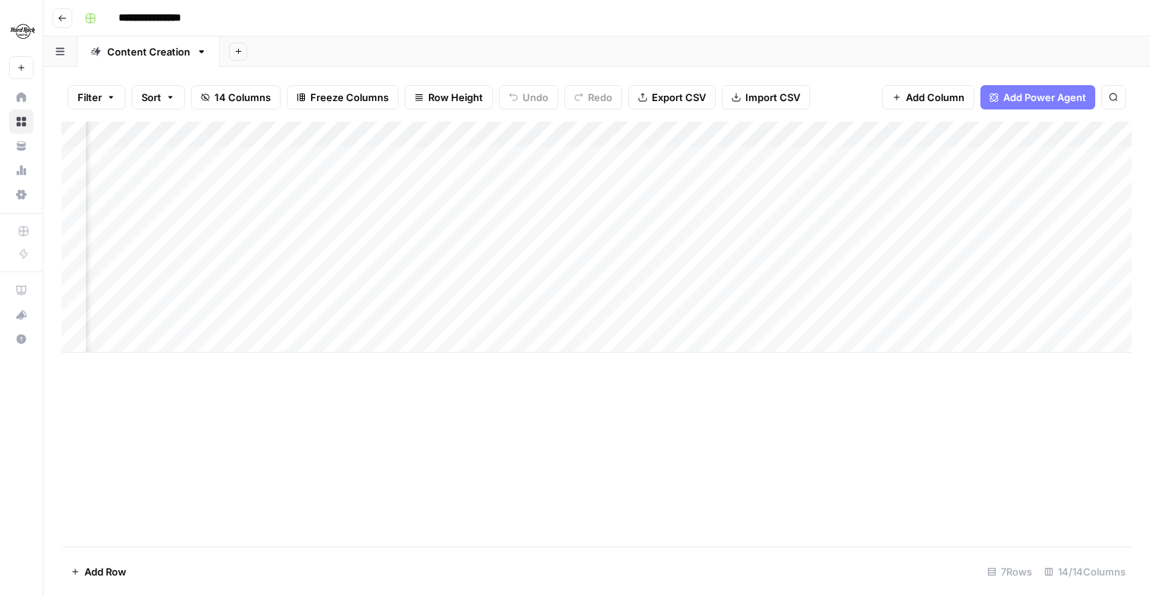
scroll to position [0, 737]
click at [600, 235] on div "Add Column" at bounding box center [597, 237] width 1070 height 231
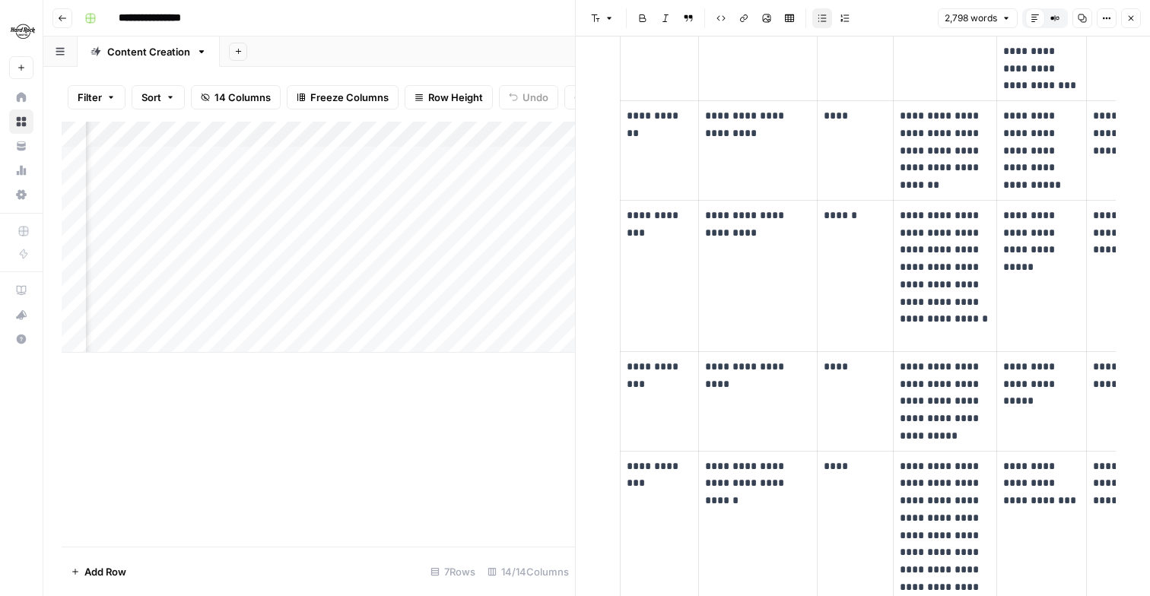
scroll to position [2256, 0]
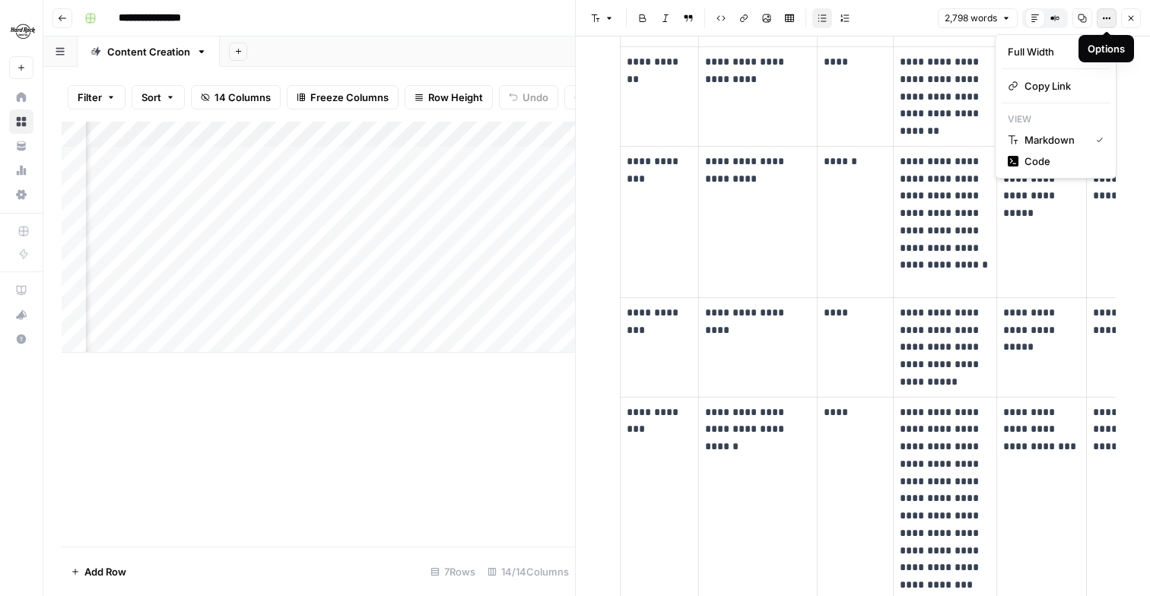
click at [1100, 18] on button "Options" at bounding box center [1107, 18] width 20 height 20
click at [1052, 82] on span "Copy Link" at bounding box center [1060, 85] width 73 height 15
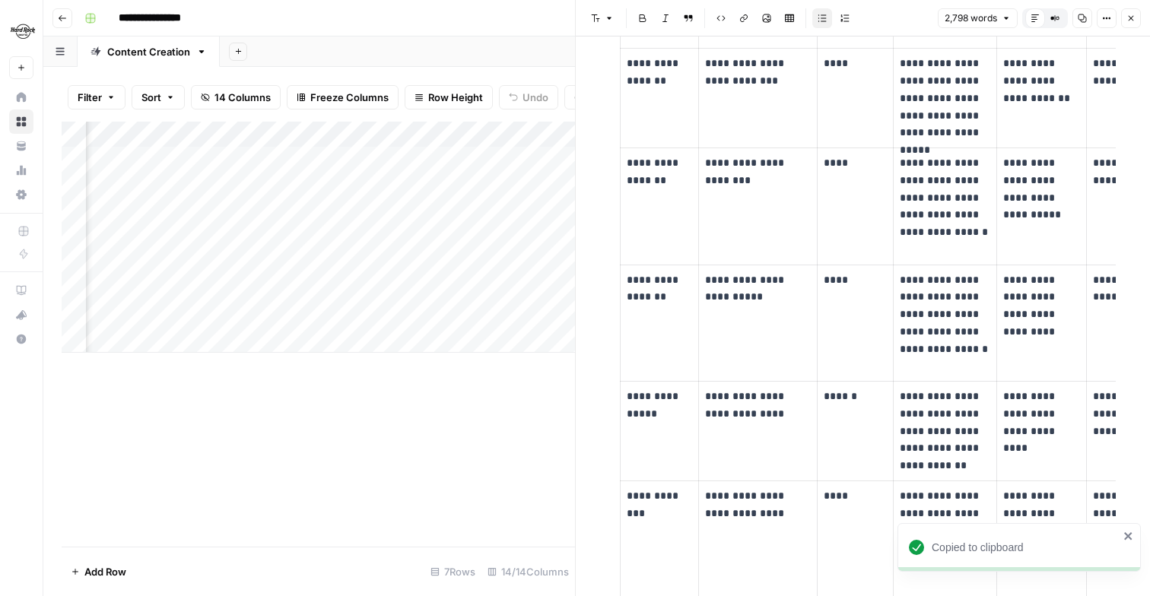
scroll to position [3063, 0]
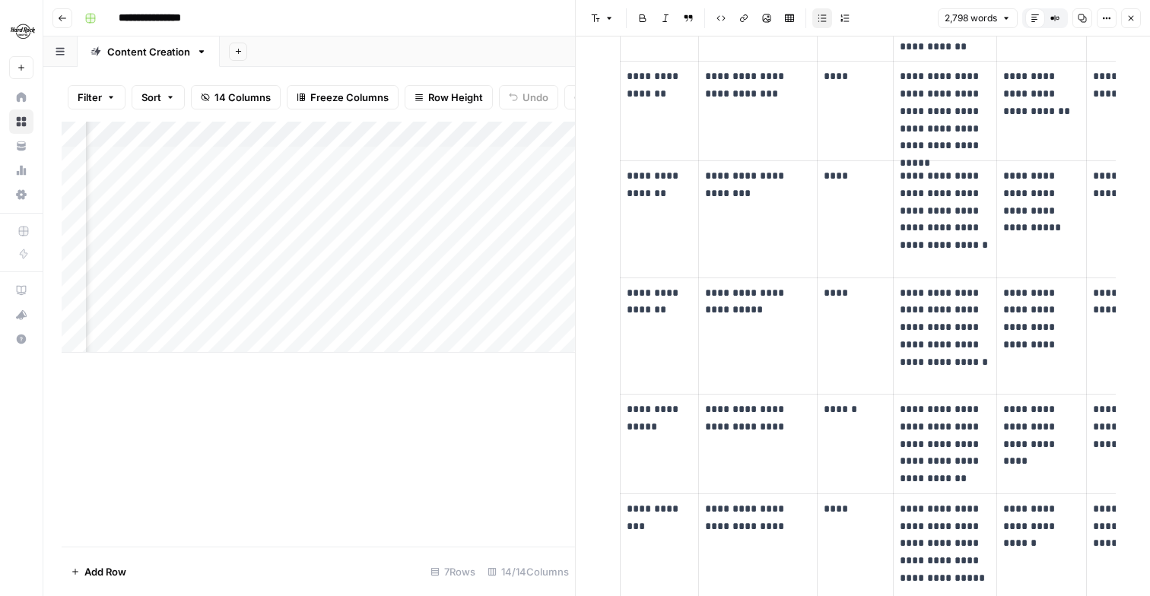
drag, startPoint x: 37, startPoint y: 32, endPoint x: 1103, endPoint y: -30, distance: 1067.9
click at [1103, 0] on html "**********" at bounding box center [575, 298] width 1150 height 596
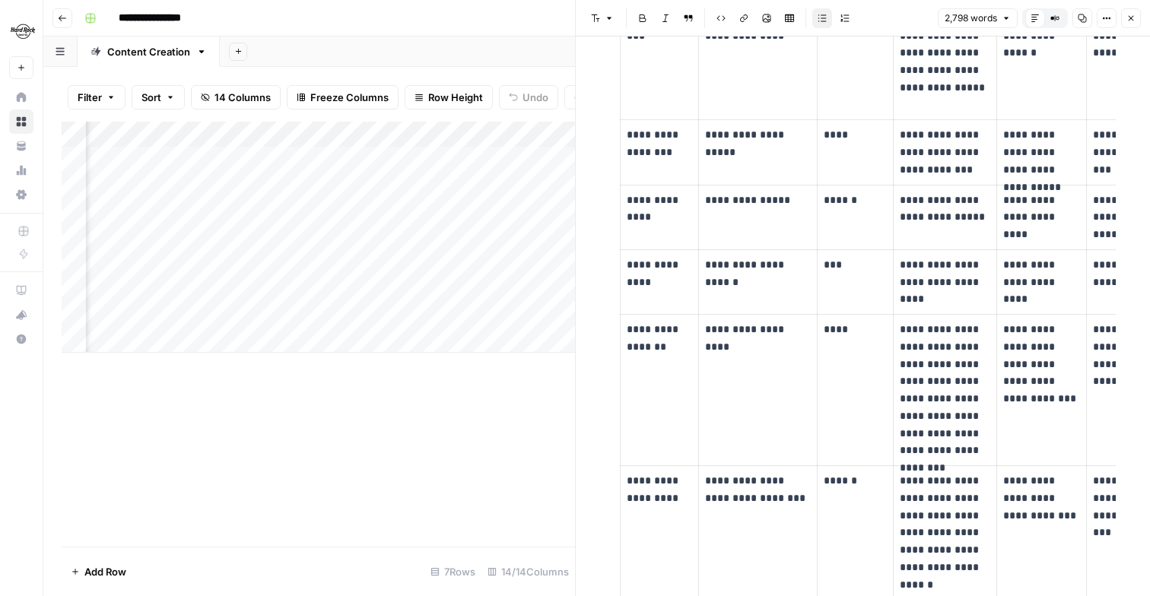
scroll to position [3556, 0]
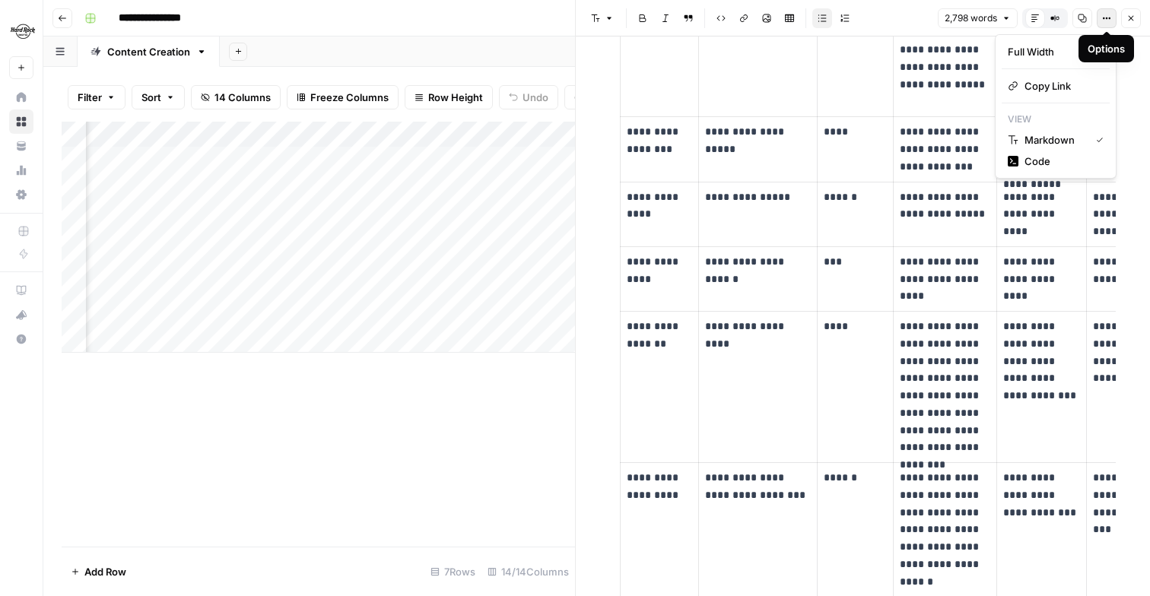
click at [1105, 25] on button "Options" at bounding box center [1107, 18] width 20 height 20
click at [1033, 92] on span "Copy Link" at bounding box center [1060, 85] width 73 height 15
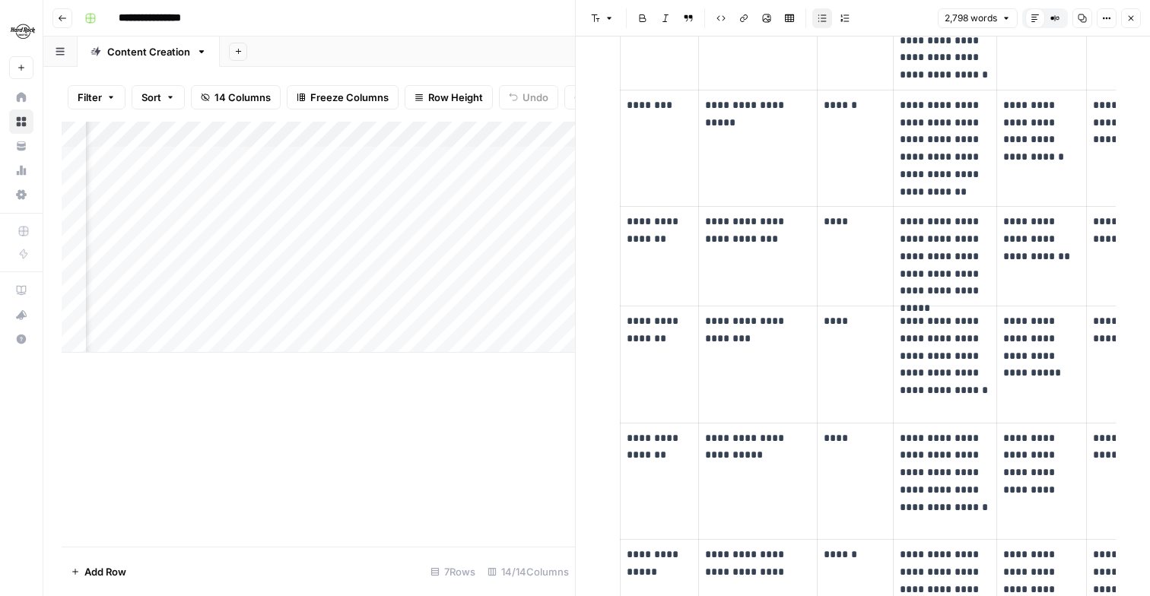
scroll to position [2940, 0]
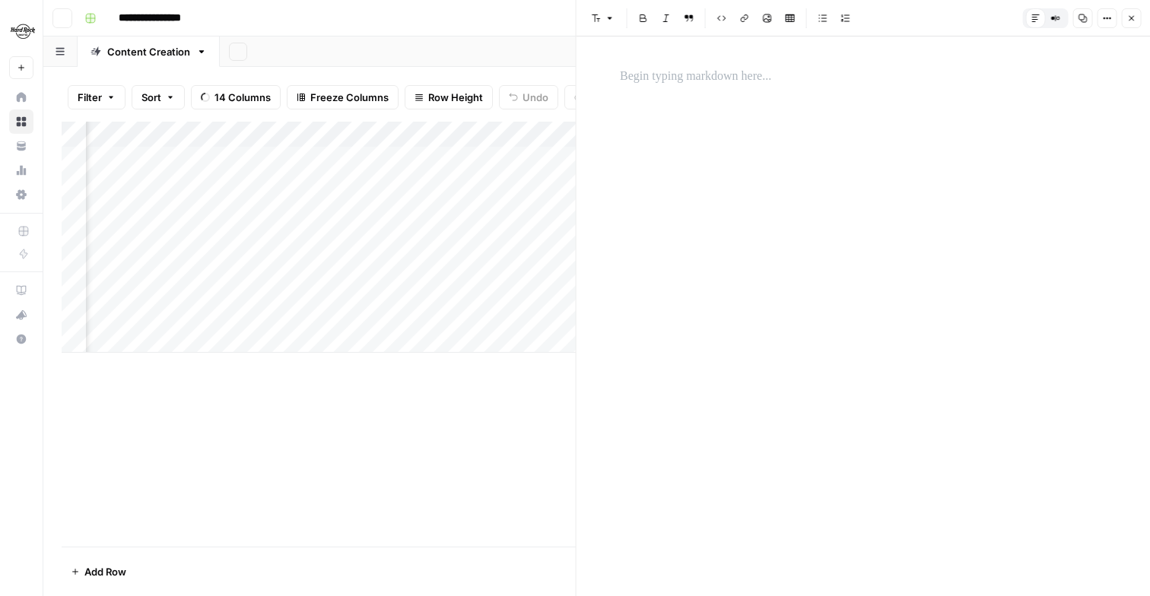
scroll to position [0, 1061]
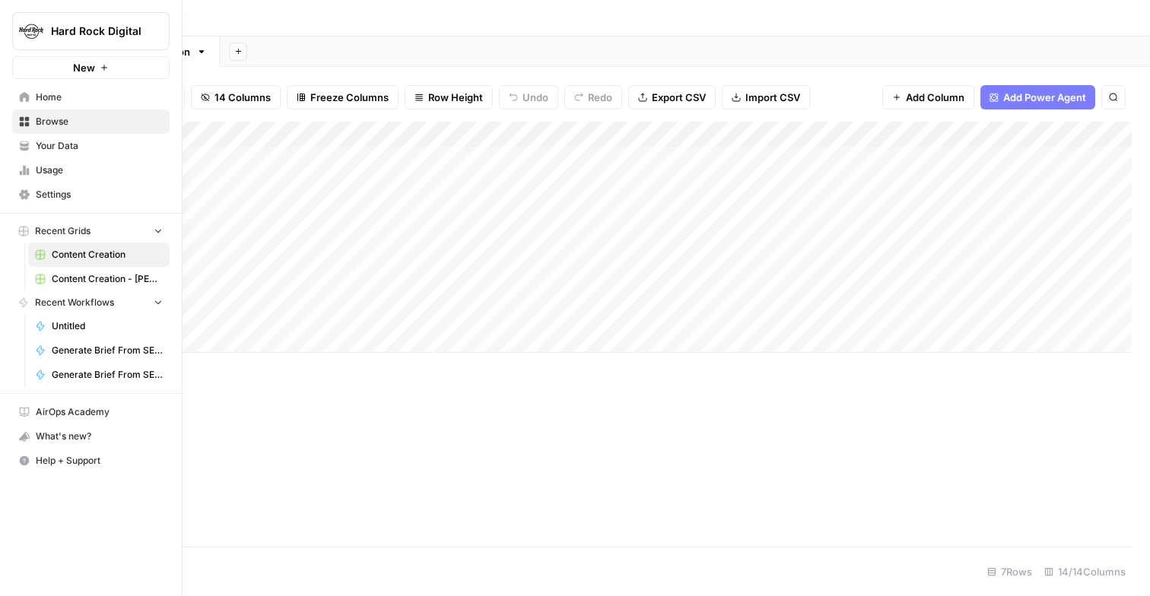
click at [18, 90] on link "Home" at bounding box center [90, 97] width 157 height 24
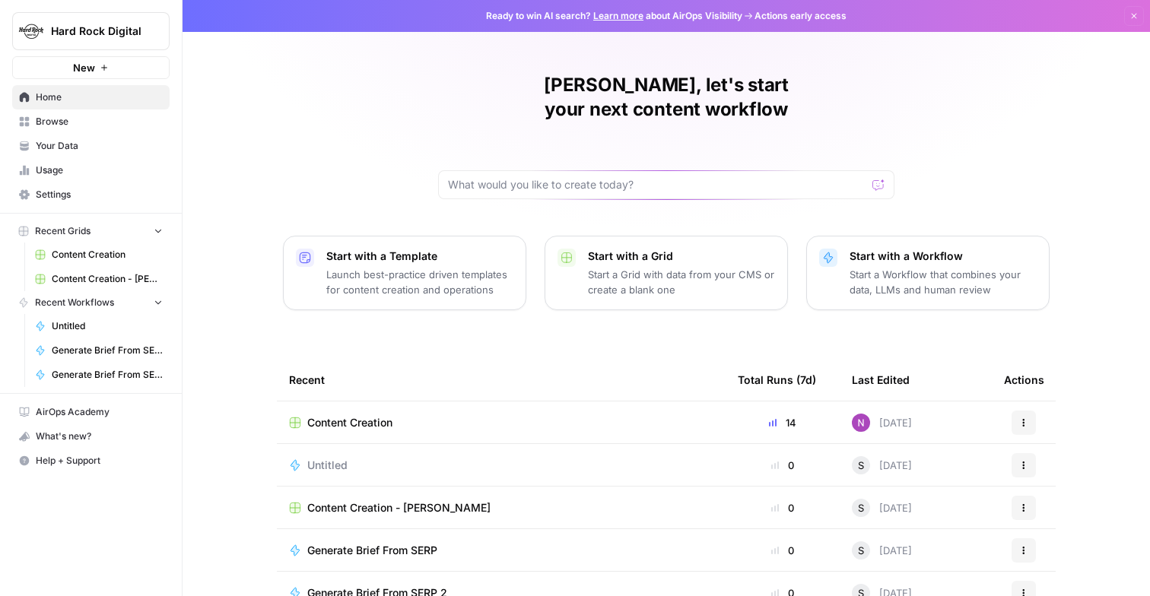
click at [106, 406] on span "AirOps Academy" at bounding box center [99, 412] width 127 height 14
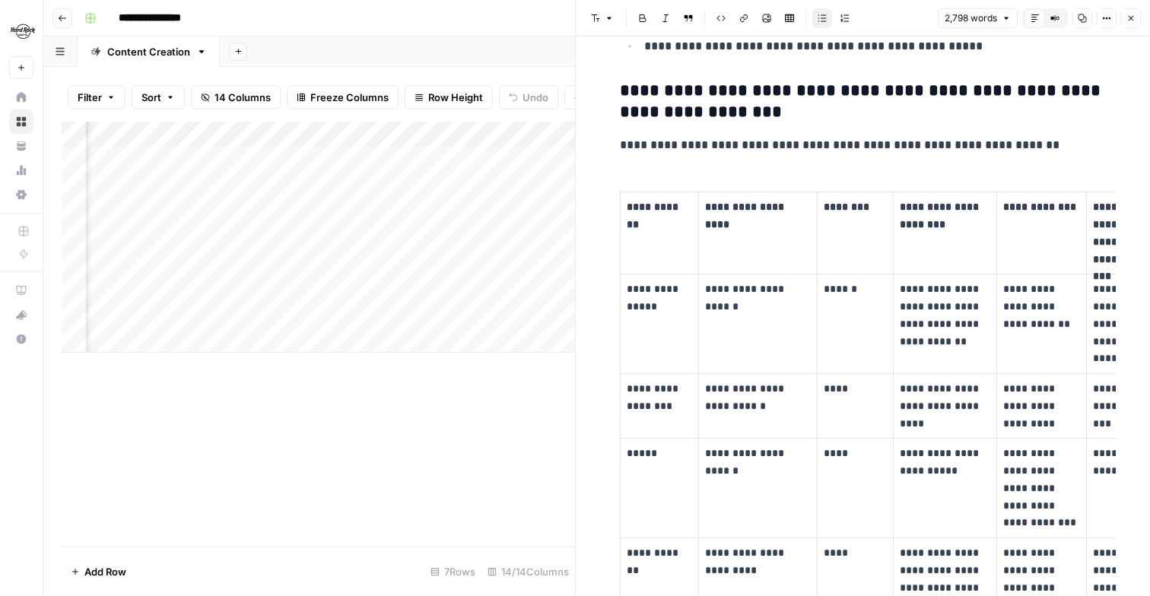
scroll to position [1766, 0]
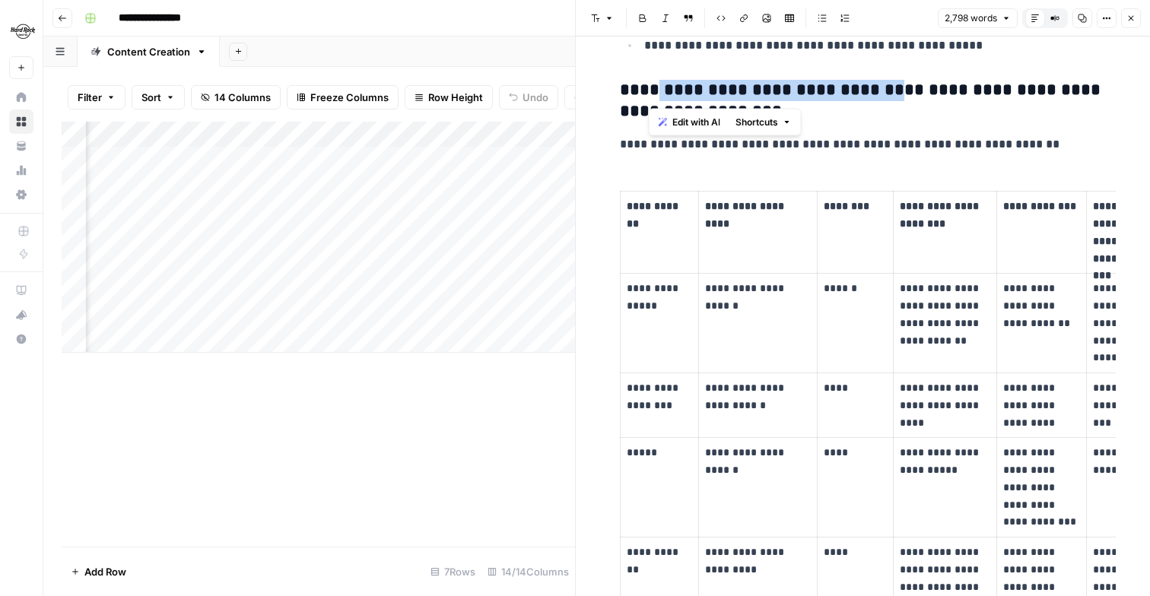
drag, startPoint x: 881, startPoint y: 96, endPoint x: 651, endPoint y: 94, distance: 230.4
click at [651, 94] on h3 "**********" at bounding box center [863, 101] width 487 height 43
copy h3 "**********"
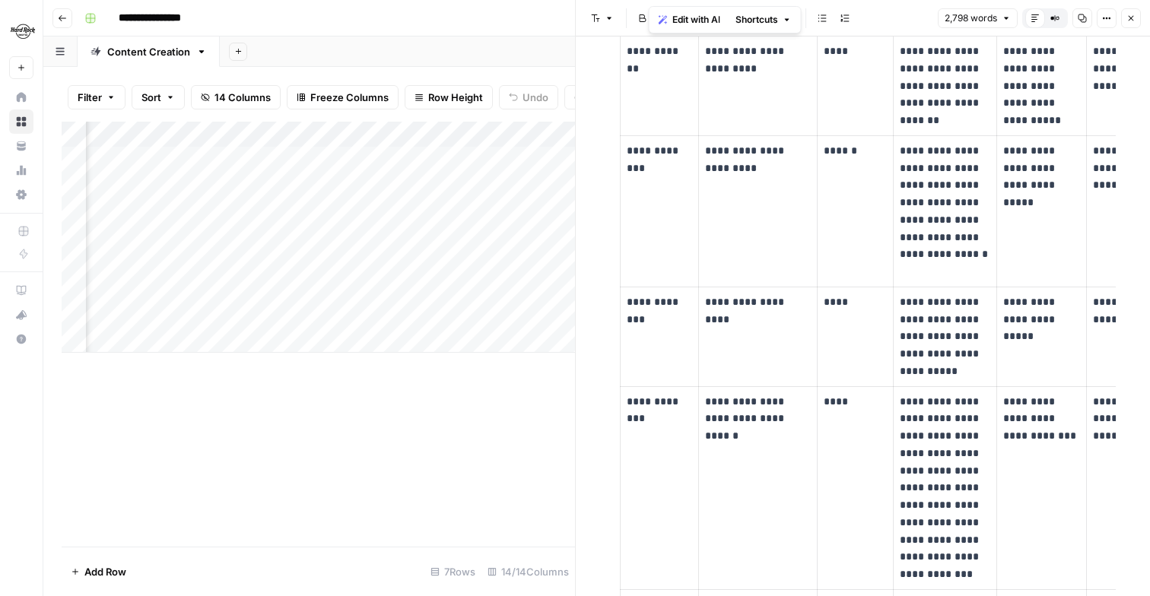
scroll to position [2262, 0]
